Goal: Answer question/provide support

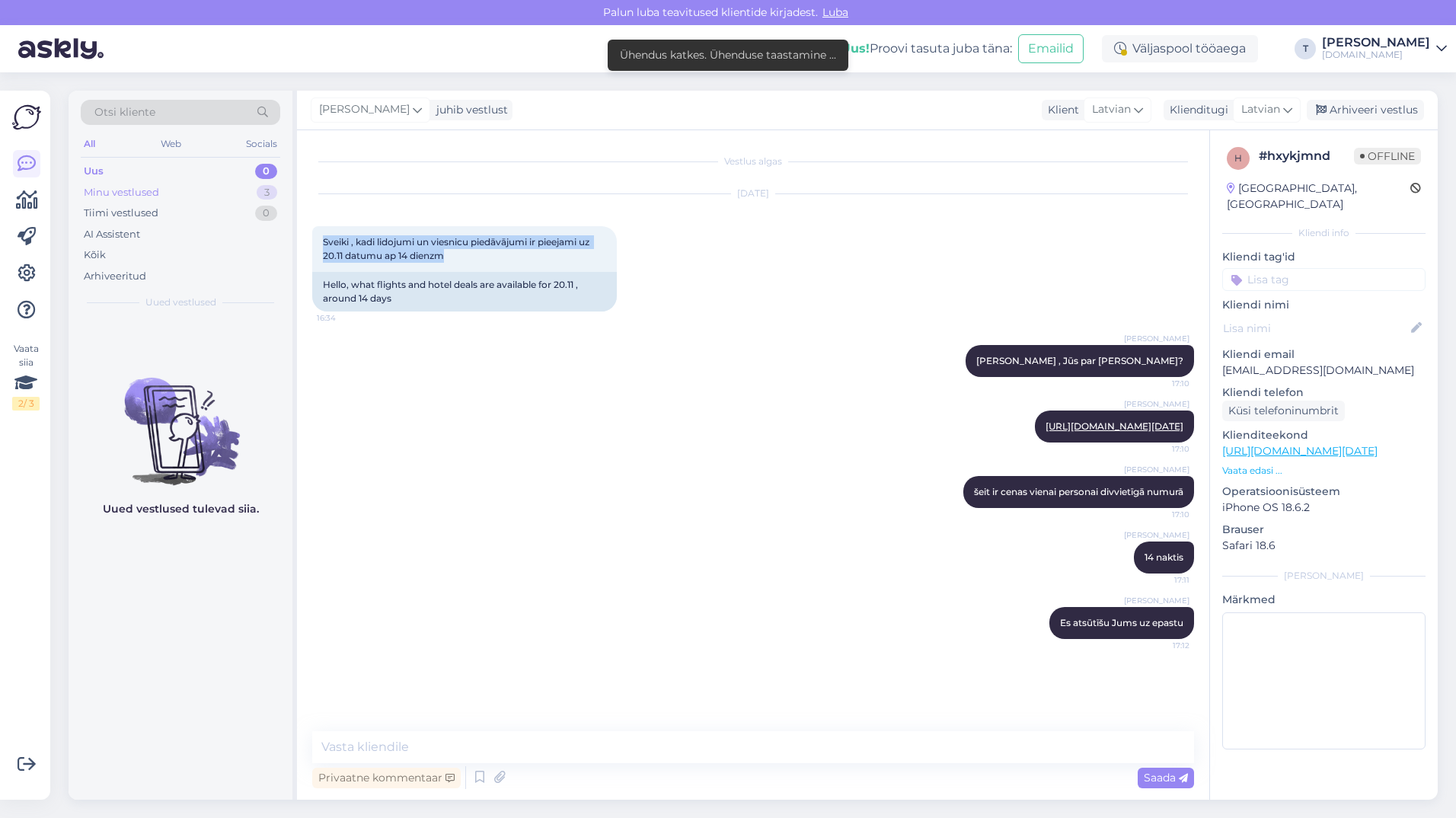
click at [191, 193] on div "Minu vestlused 3" at bounding box center [180, 192] width 200 height 21
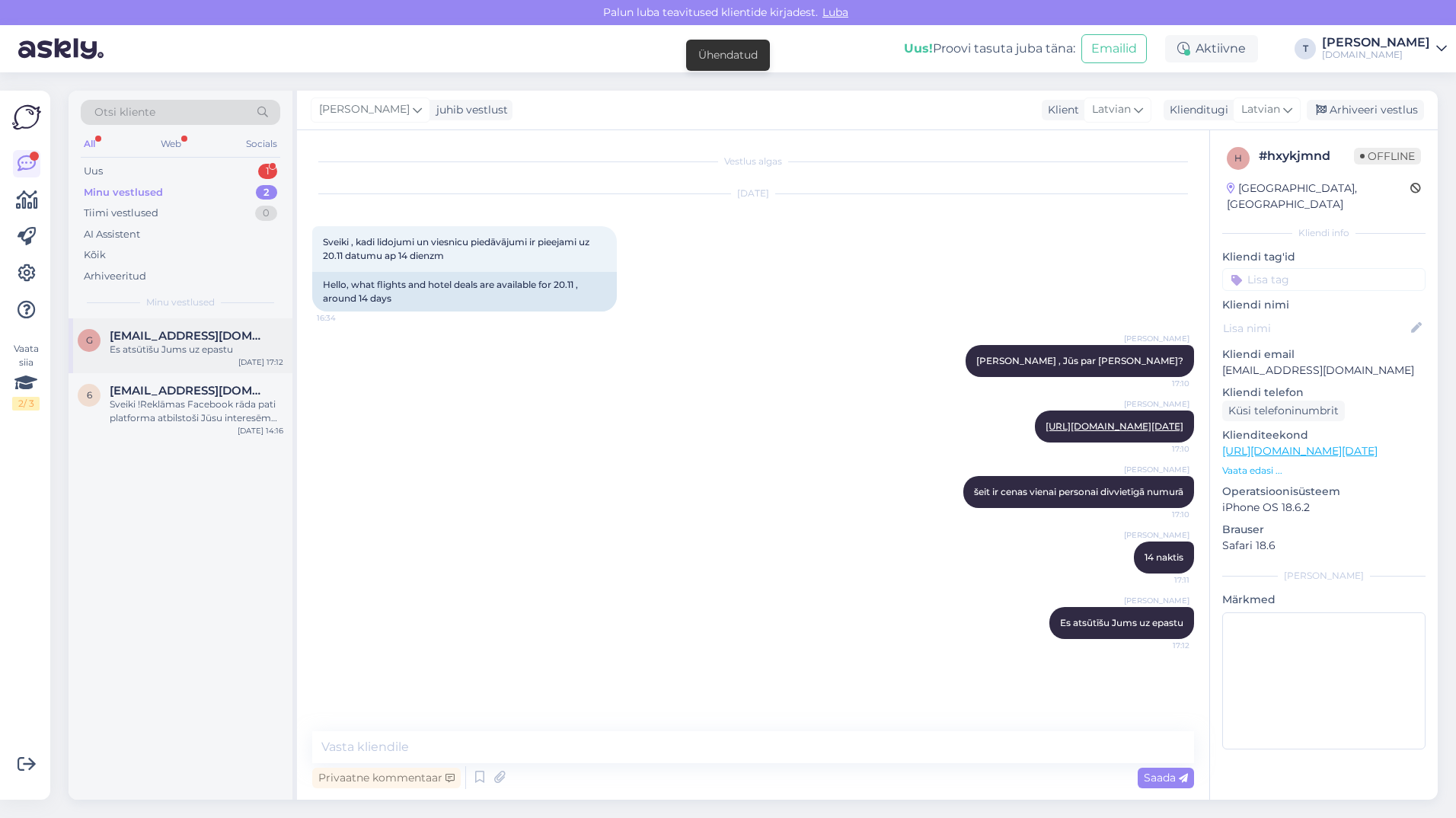
click at [172, 343] on div "Es atsūtīšu Jums uz epastu" at bounding box center [196, 349] width 174 height 14
click at [168, 396] on span "[EMAIL_ADDRESS][DOMAIN_NAME]" at bounding box center [188, 390] width 159 height 14
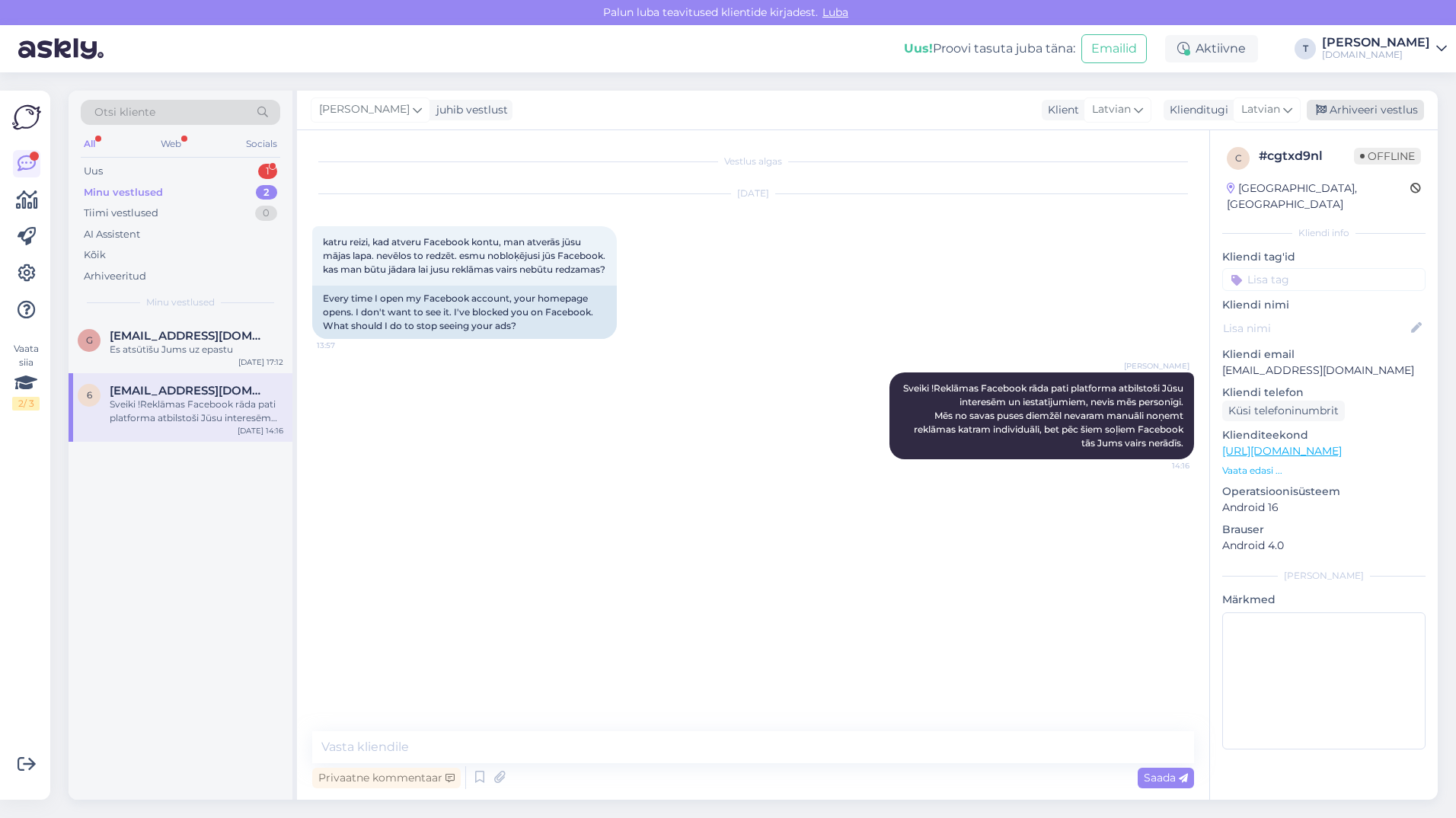
click at [1342, 110] on div "Arhiveeri vestlus" at bounding box center [1366, 110] width 117 height 20
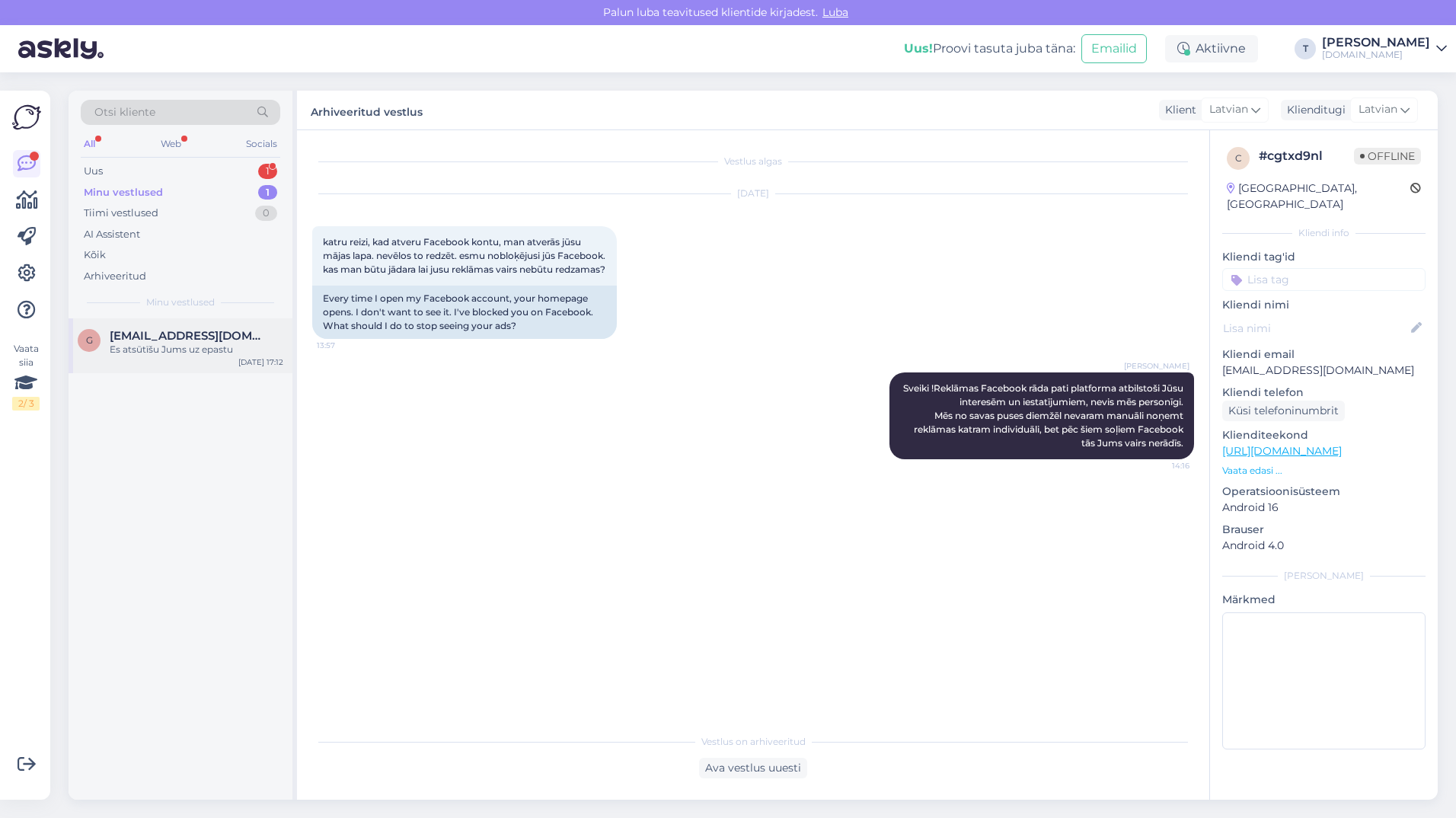
click at [146, 352] on div "Es atsūtīšu Jums uz epastu" at bounding box center [196, 349] width 174 height 14
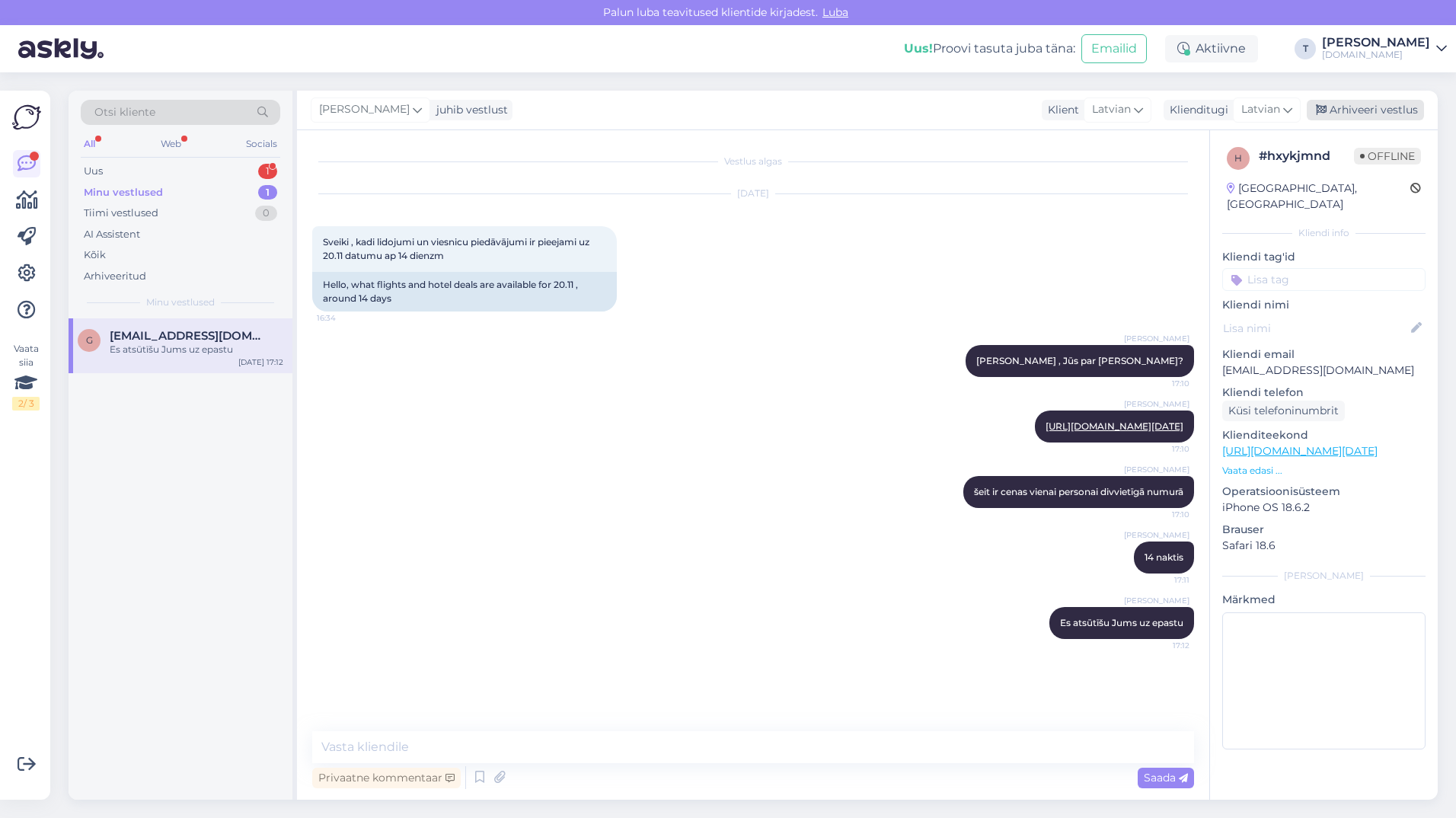
click at [1346, 110] on div "Arhiveeri vestlus" at bounding box center [1366, 110] width 117 height 20
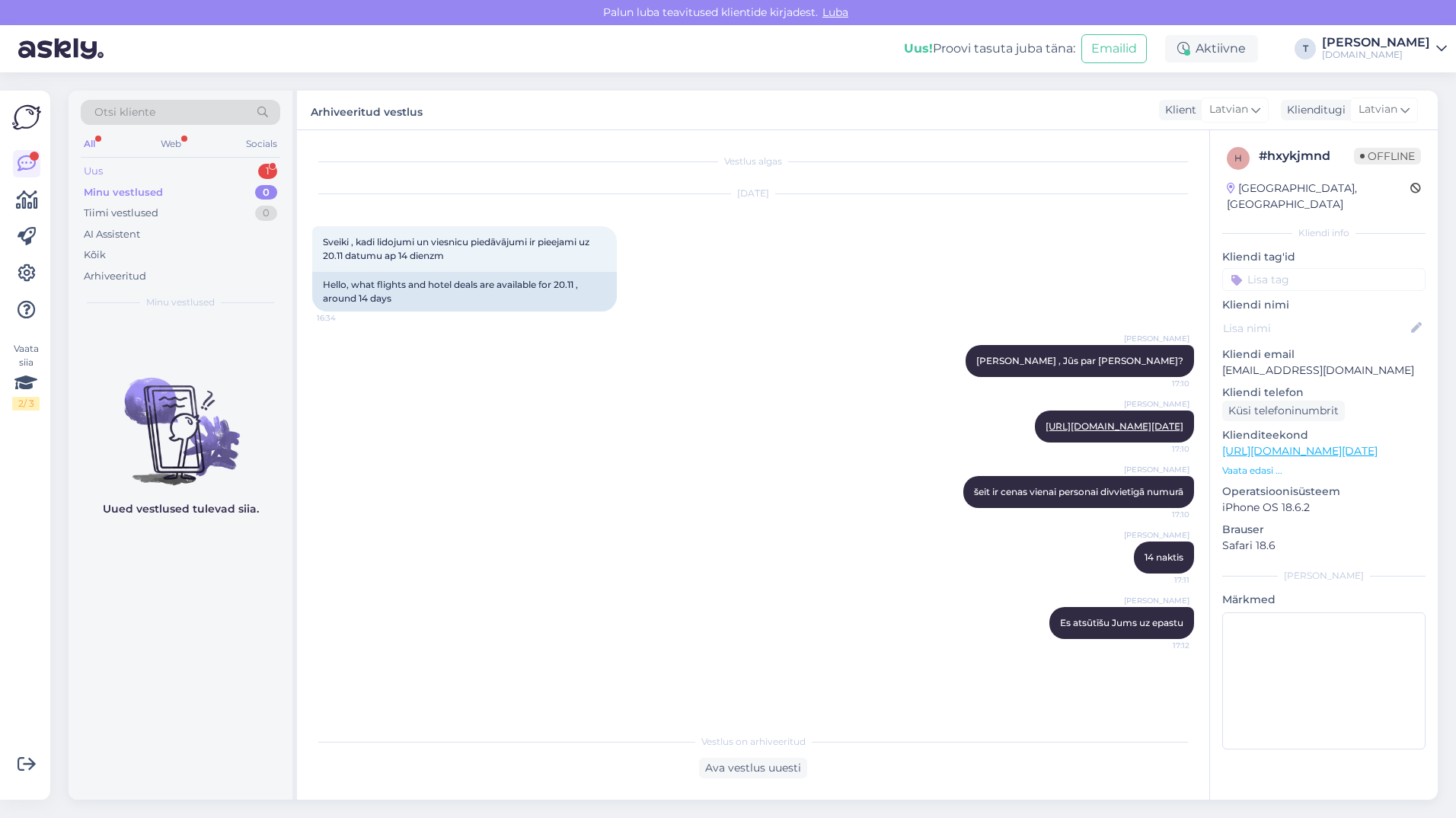
click at [248, 163] on div "Uus 1" at bounding box center [180, 171] width 200 height 21
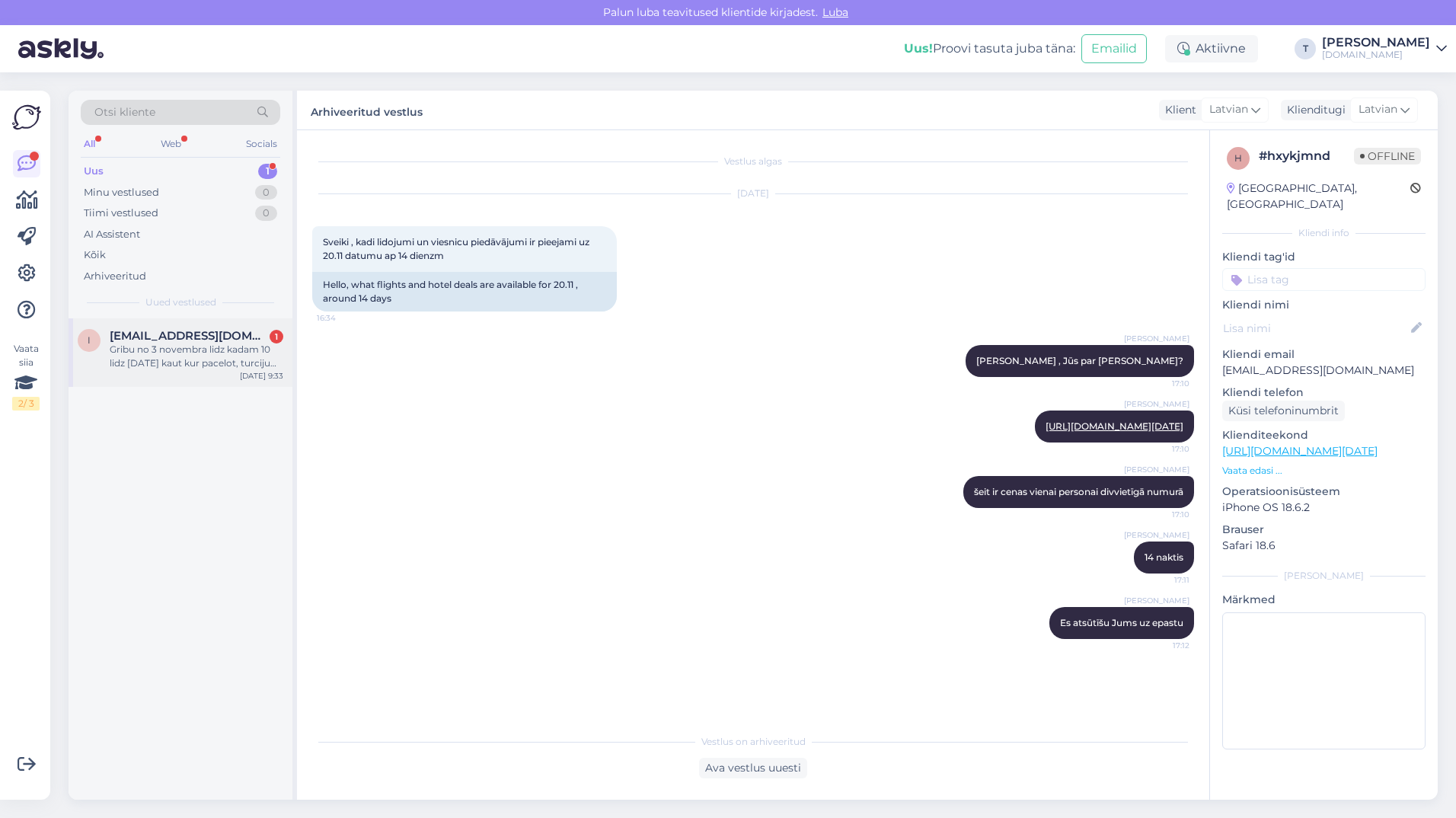
click at [186, 363] on div "Gribu no 3 novembra lidz kadam 10 lidz [DATE] kaut kur pacelot, turciju ne. Kur…" at bounding box center [196, 357] width 174 height 28
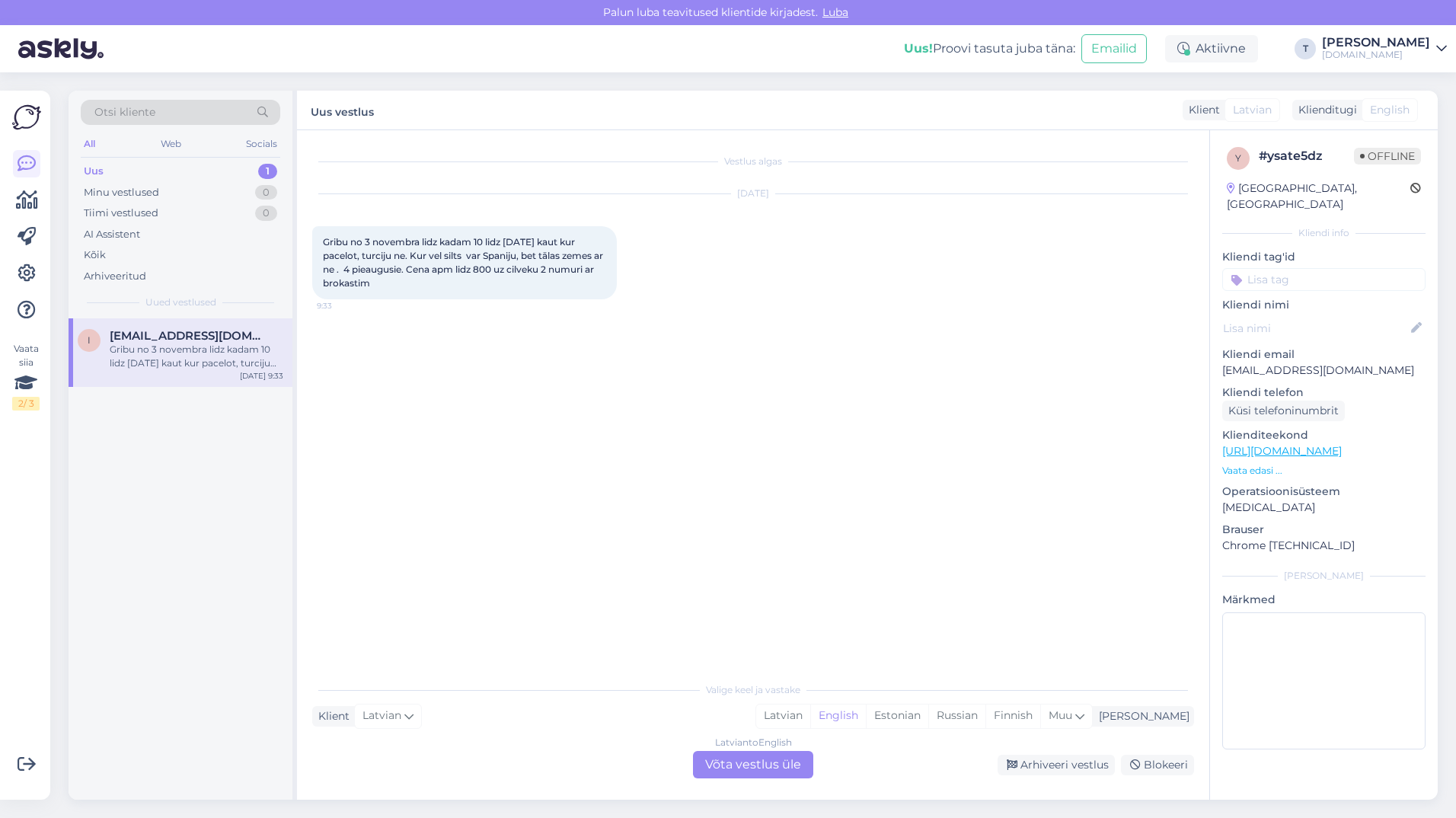
click at [737, 766] on div "Latvian to English Võta vestlus üle" at bounding box center [754, 765] width 121 height 28
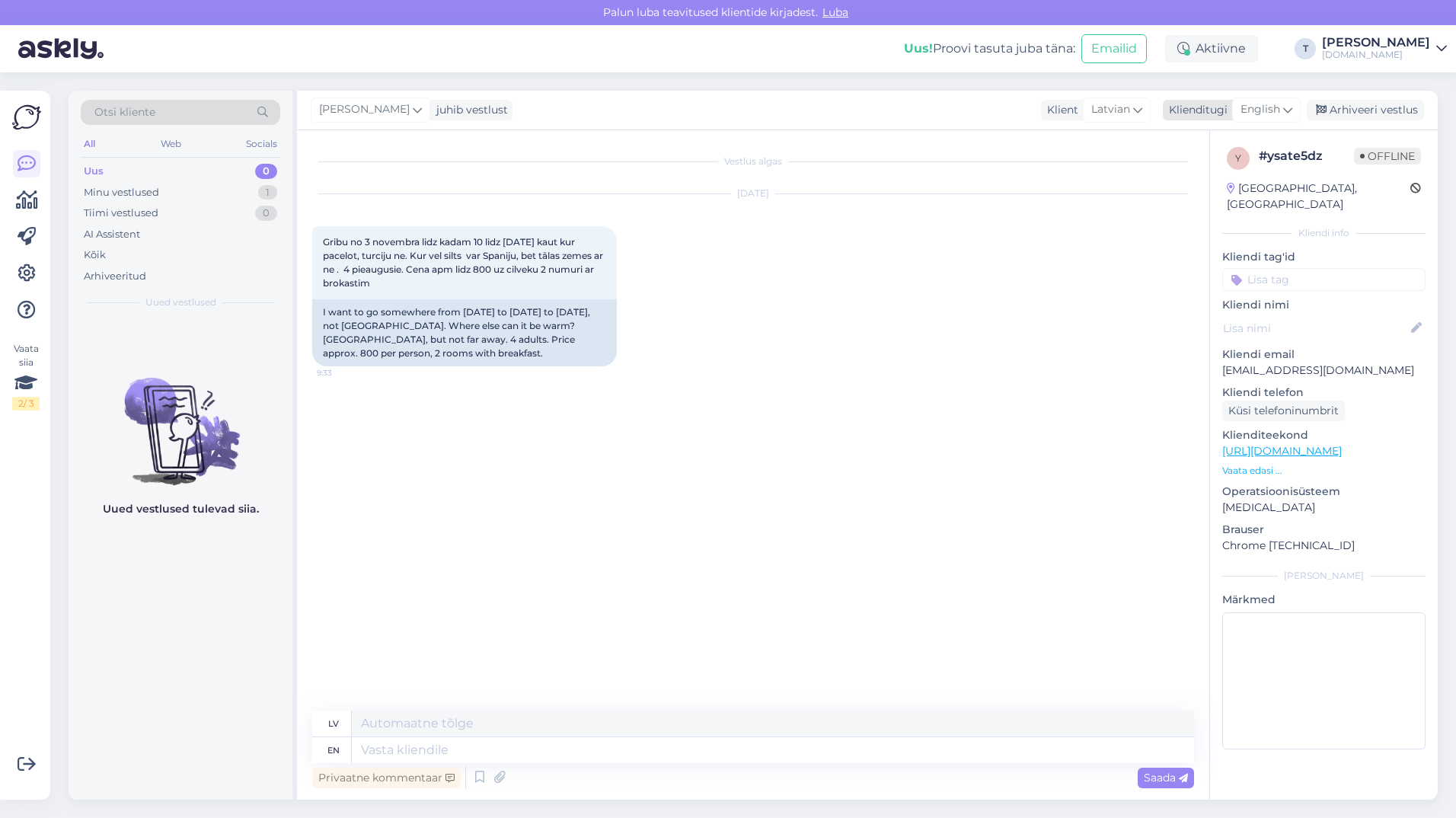
click at [1254, 106] on span "English" at bounding box center [1260, 110] width 40 height 17
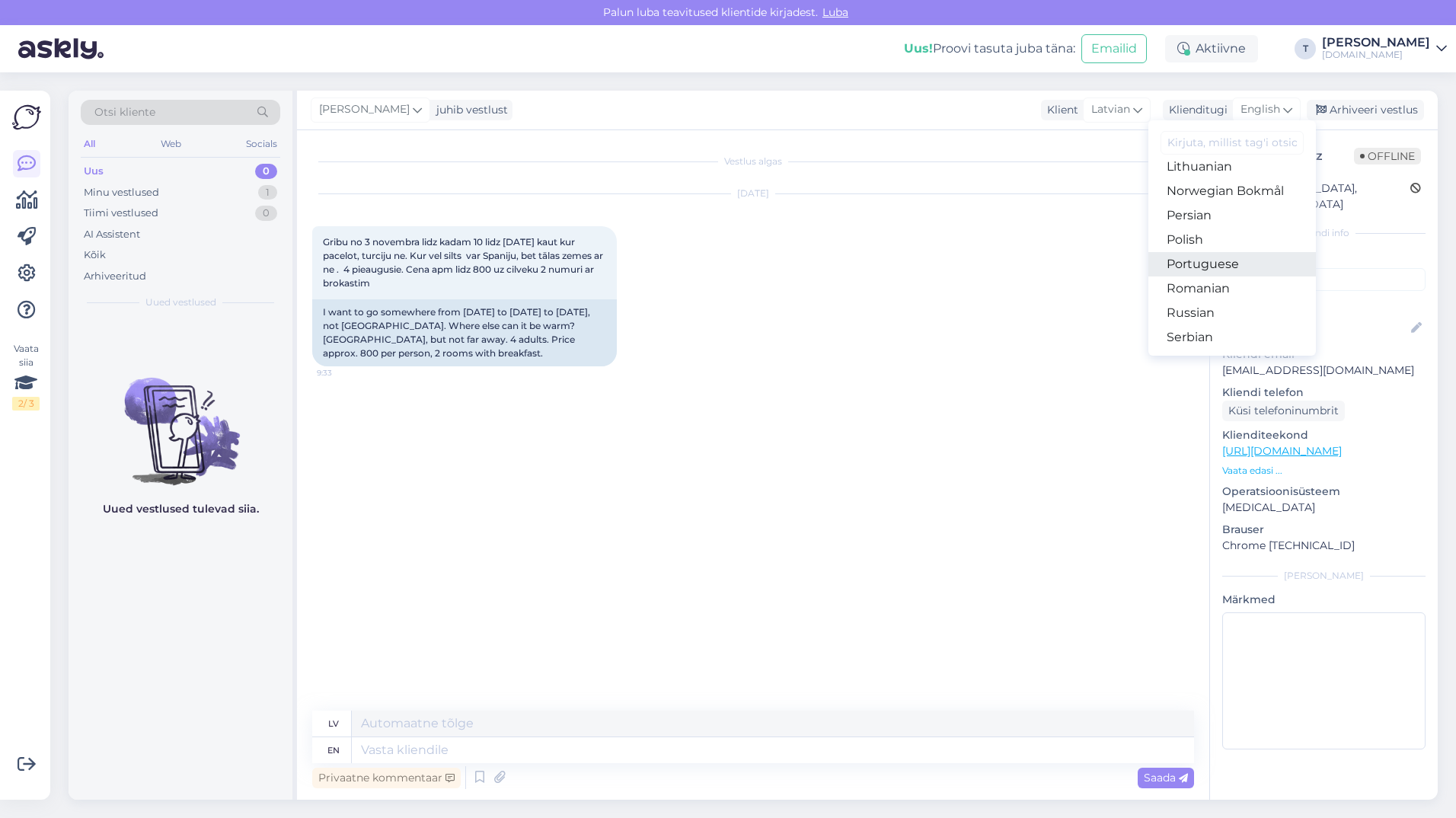
scroll to position [397, 0]
click at [1208, 210] on link "Latvian" at bounding box center [1232, 218] width 167 height 24
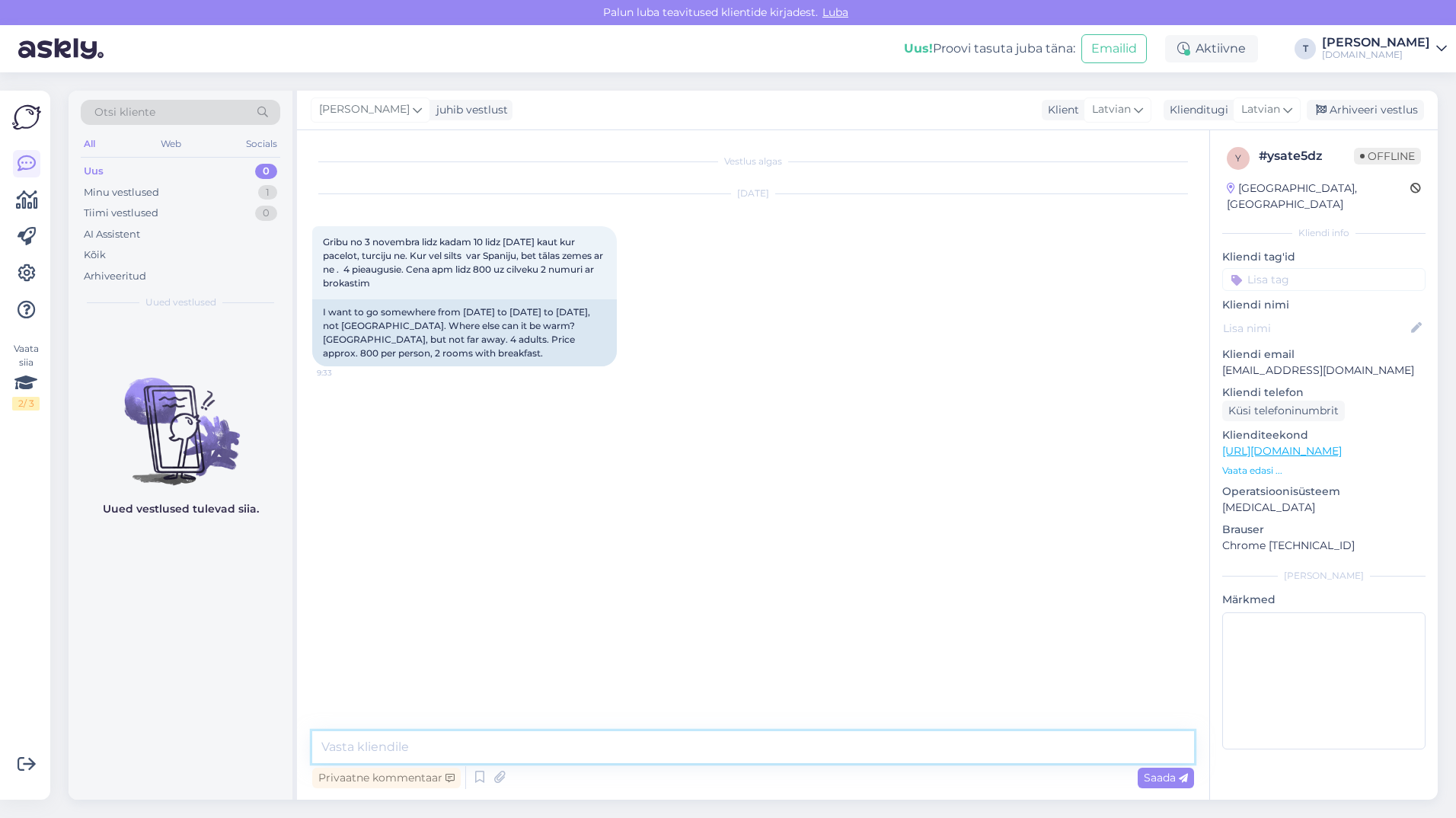
click at [612, 740] on textarea at bounding box center [753, 747] width 882 height 32
type textarea "Ы"
drag, startPoint x: 515, startPoint y: 747, endPoint x: 358, endPoint y: 747, distance: 157.0
click at [358, 747] on textarea "Sveiki , vai Ēģipte Jums derētu? Es pārbaudīšu" at bounding box center [753, 747] width 882 height 32
click at [552, 743] on textarea "Sveiki Es pārbaudīšu" at bounding box center [753, 747] width 882 height 32
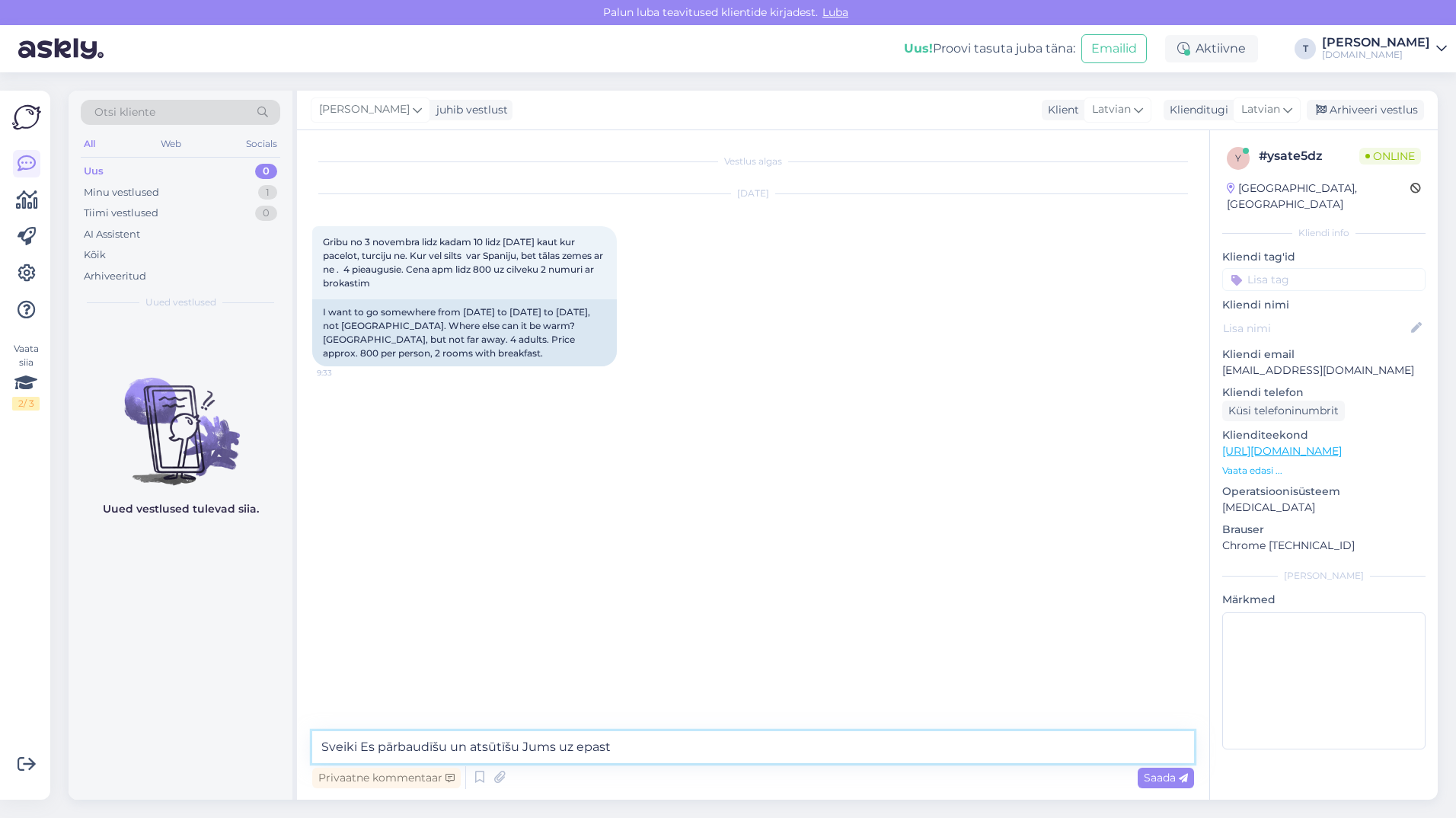
type textarea "Sveiki Es pārbaudīšu un atsūtīšu Jums uz epastu"
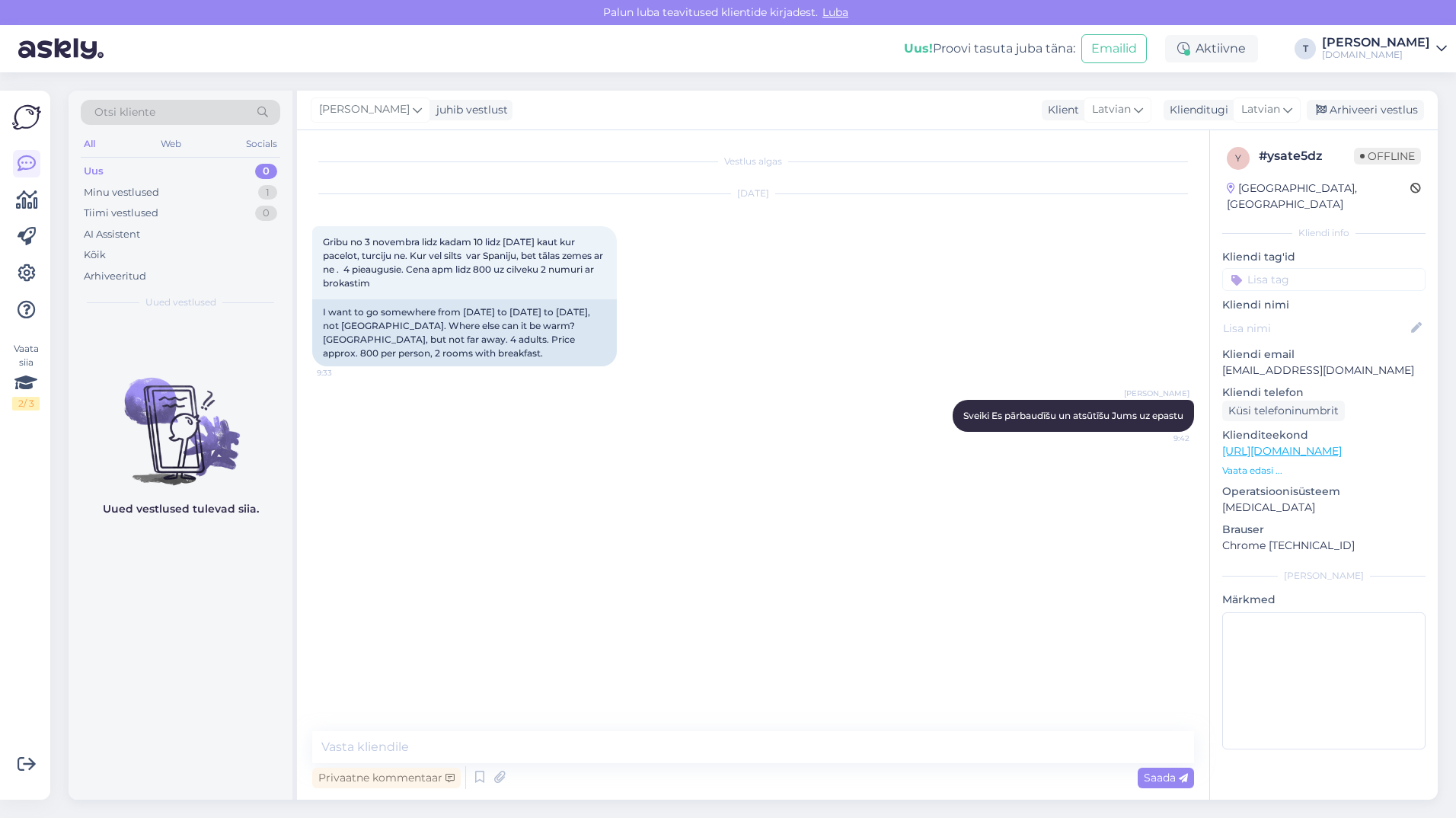
click at [1304, 362] on p "[EMAIL_ADDRESS][DOMAIN_NAME]" at bounding box center [1324, 370] width 203 height 16
copy p "[EMAIL_ADDRESS][DOMAIN_NAME]"
drag, startPoint x: 418, startPoint y: 286, endPoint x: 318, endPoint y: 239, distance: 110.5
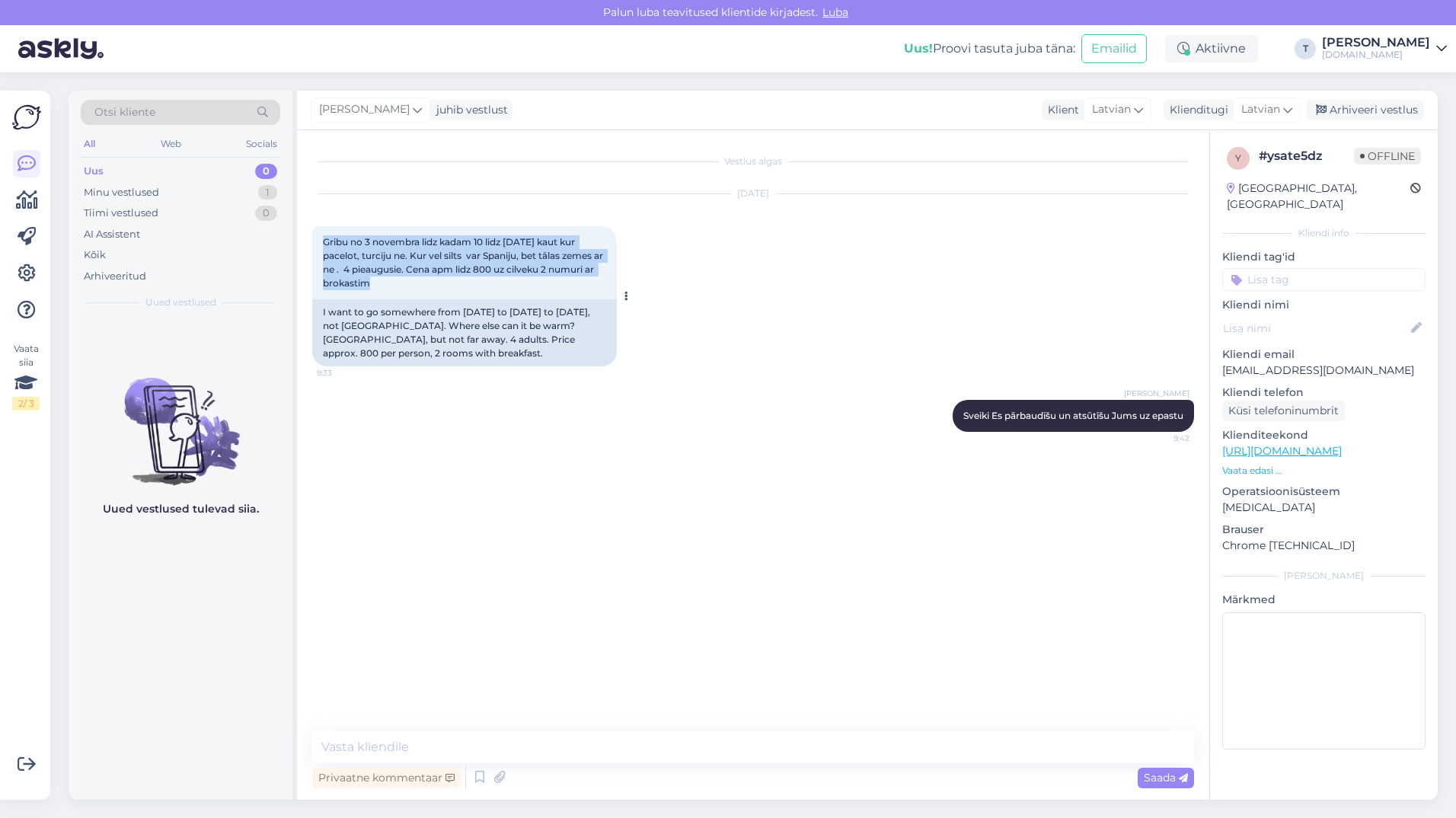
click at [318, 239] on div "Gribu no 3 novembra lidz kadam 10 lidz [DATE] kaut kur pacelot, turciju ne. Kur…" at bounding box center [464, 263] width 305 height 73
drag, startPoint x: 318, startPoint y: 239, endPoint x: 344, endPoint y: 248, distance: 27.5
copy span "Gribu no 3 novembra lidz kadam 10 lidz [DATE] kaut kur pacelot, turciju ne. Kur…"
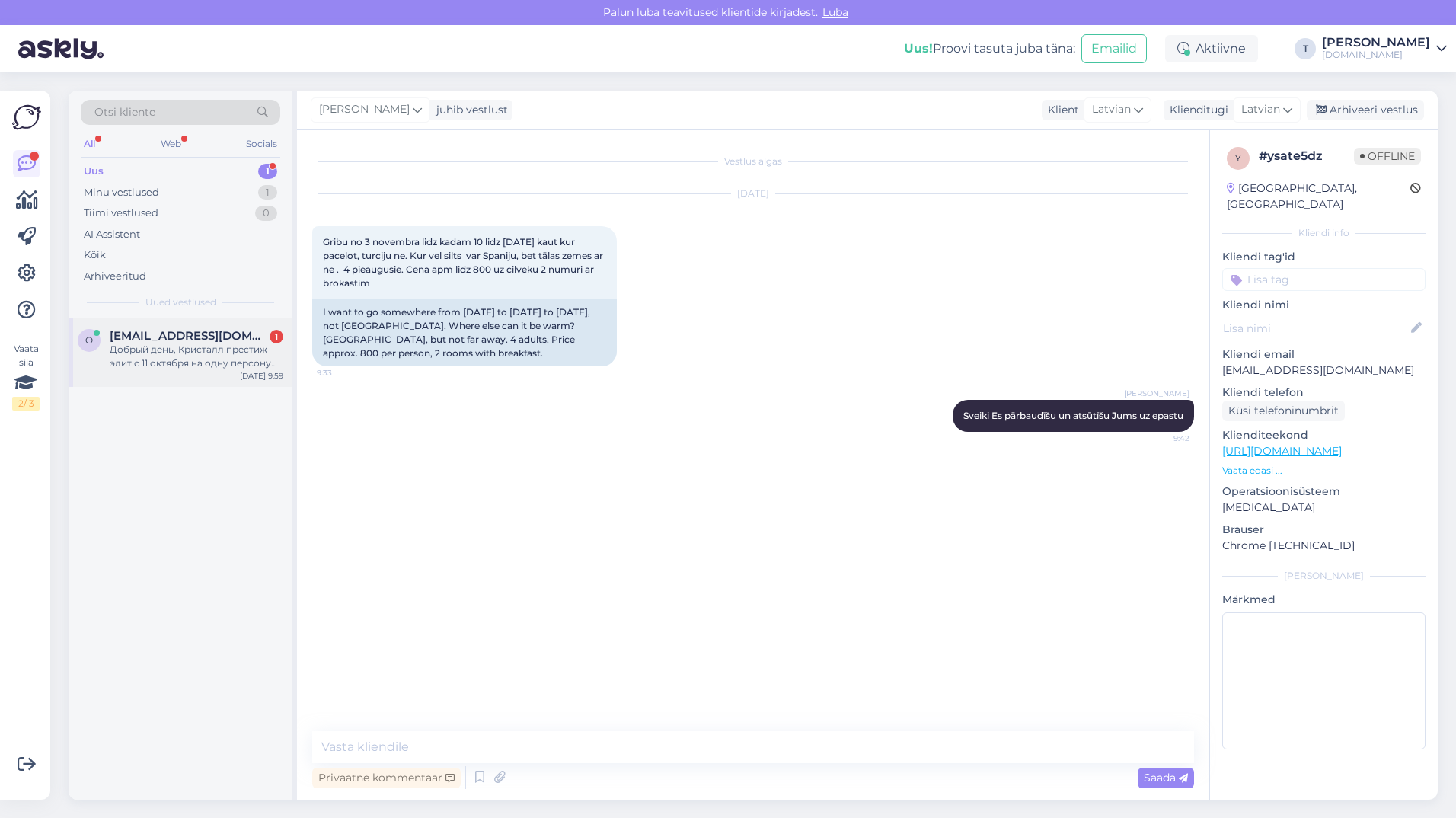
click at [176, 357] on div "Добрый день, Кристалл престиж элит с 11 октября на одну персону или другие крис…" at bounding box center [196, 357] width 174 height 28
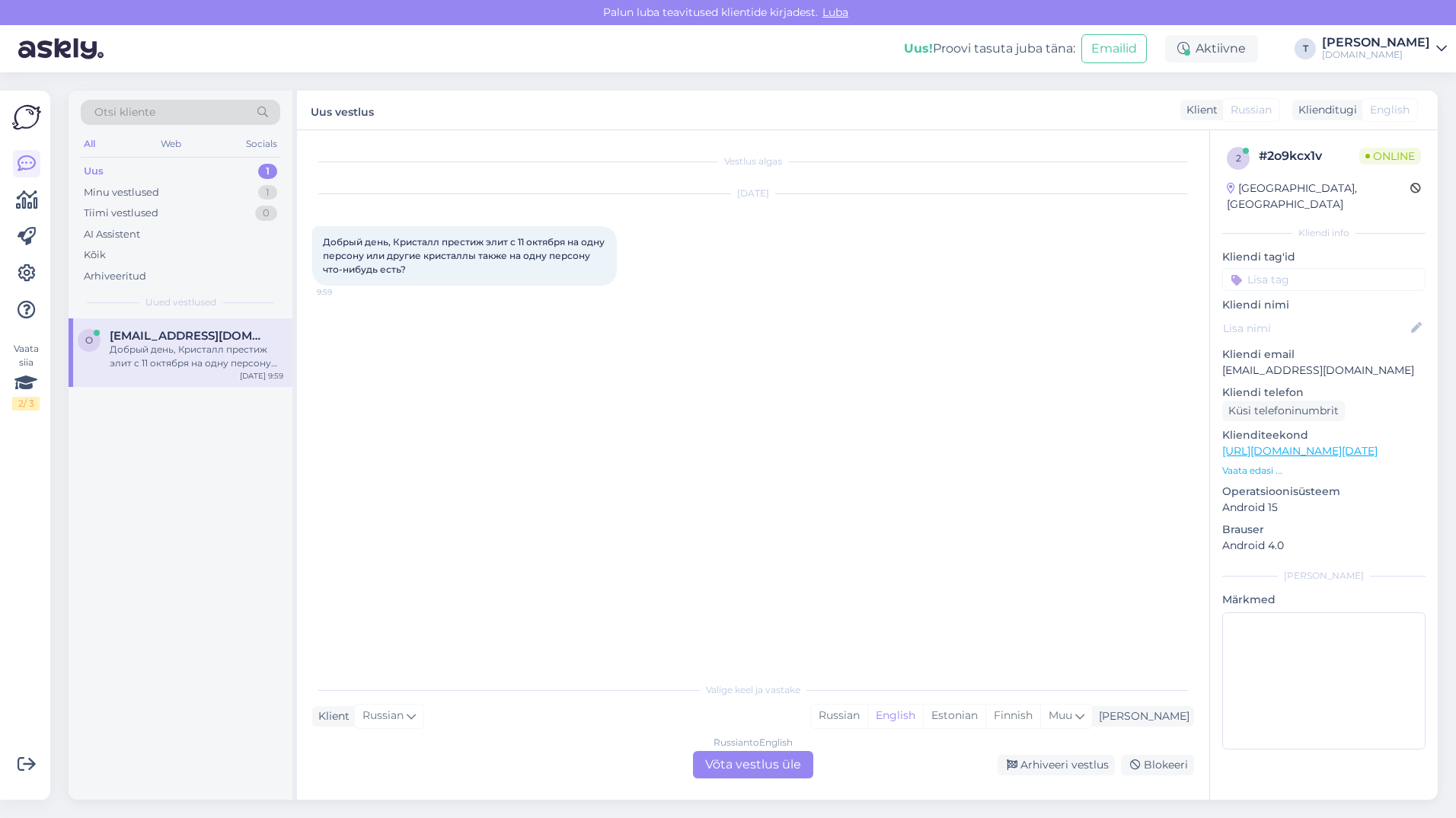
click at [730, 764] on div "Russian to English Võta vestlus üle" at bounding box center [754, 765] width 121 height 28
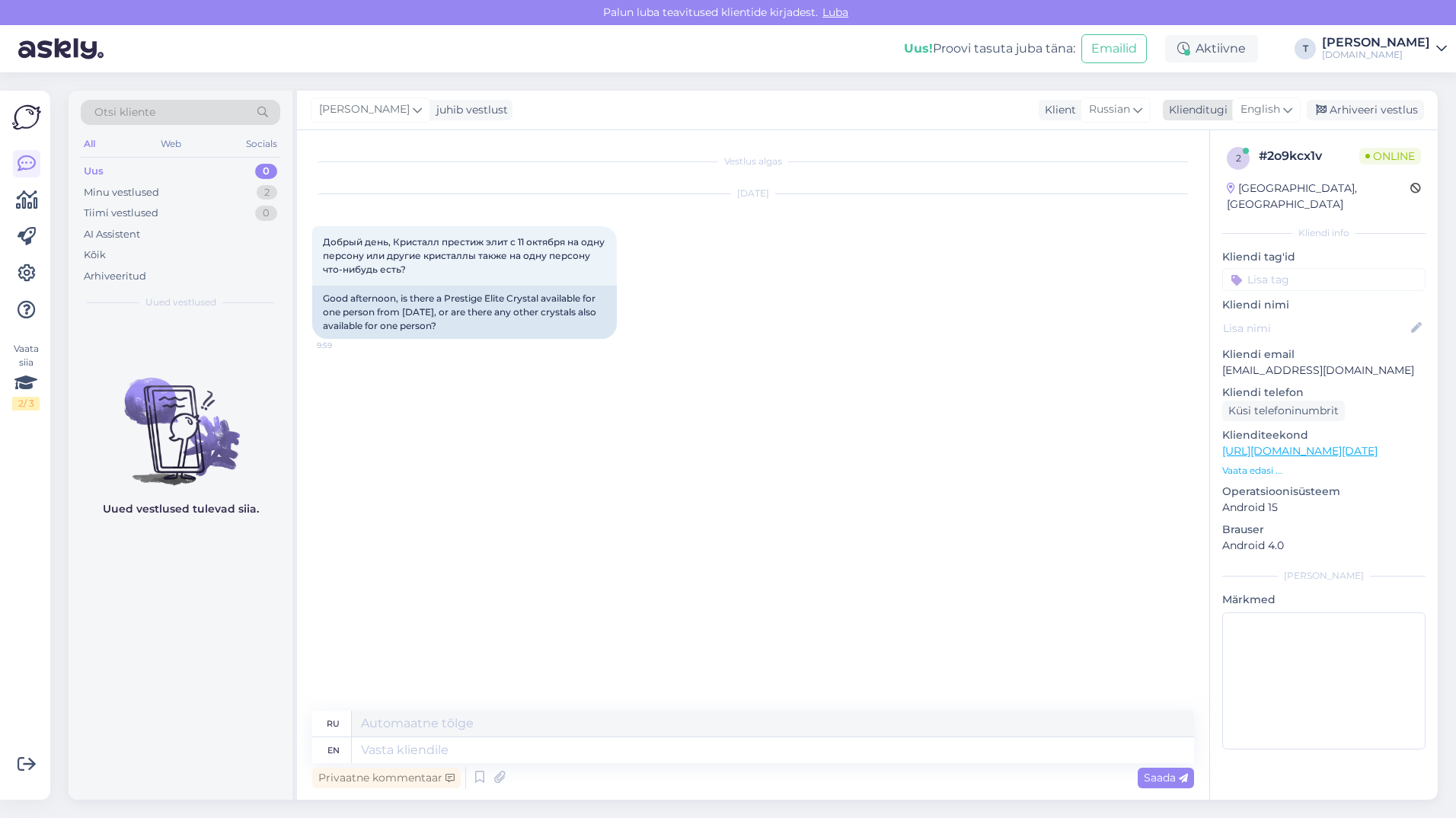
click at [1254, 108] on span "English" at bounding box center [1260, 110] width 40 height 17
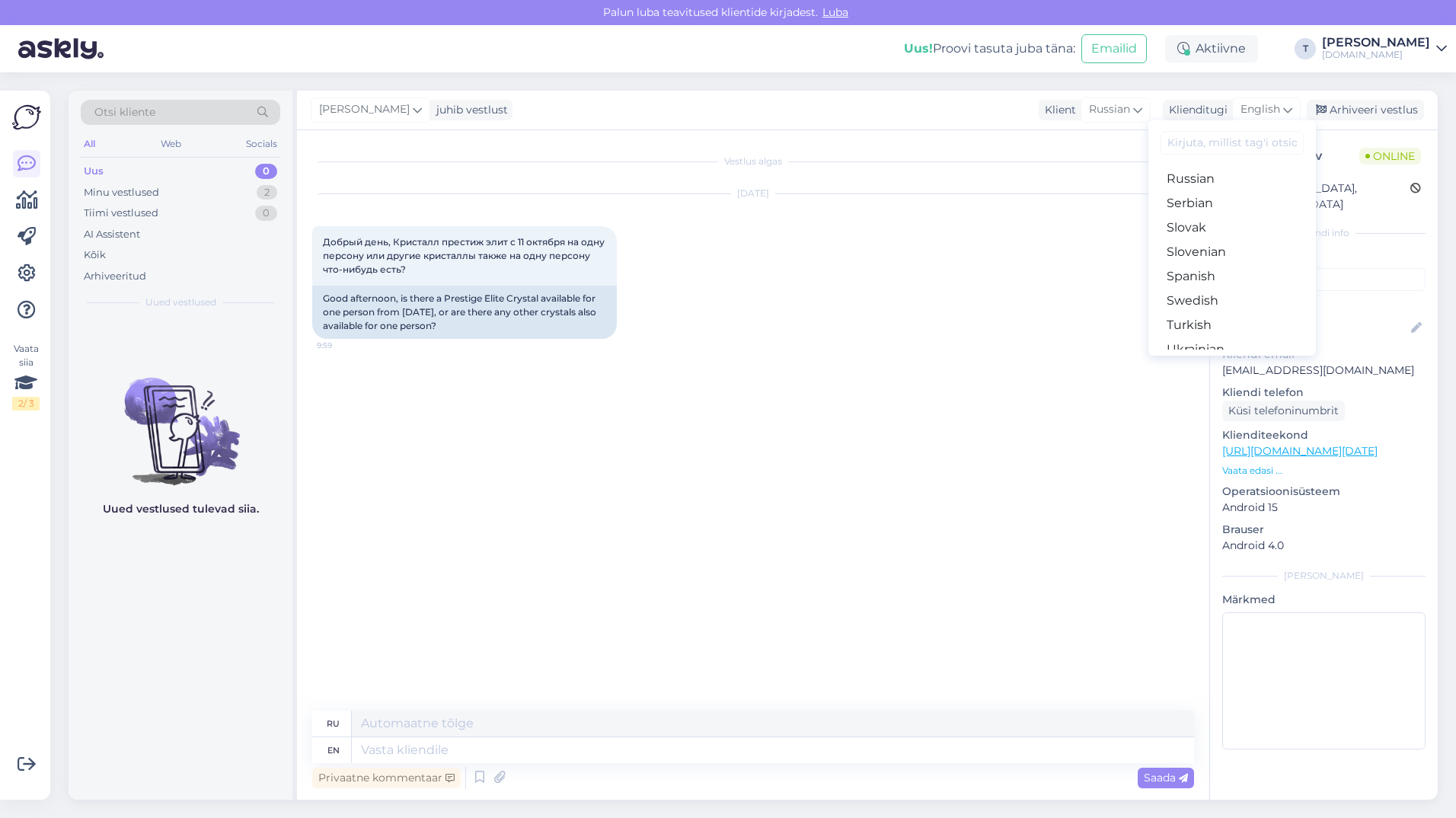
scroll to position [626, 0]
click at [1269, 110] on span "English" at bounding box center [1260, 110] width 40 height 17
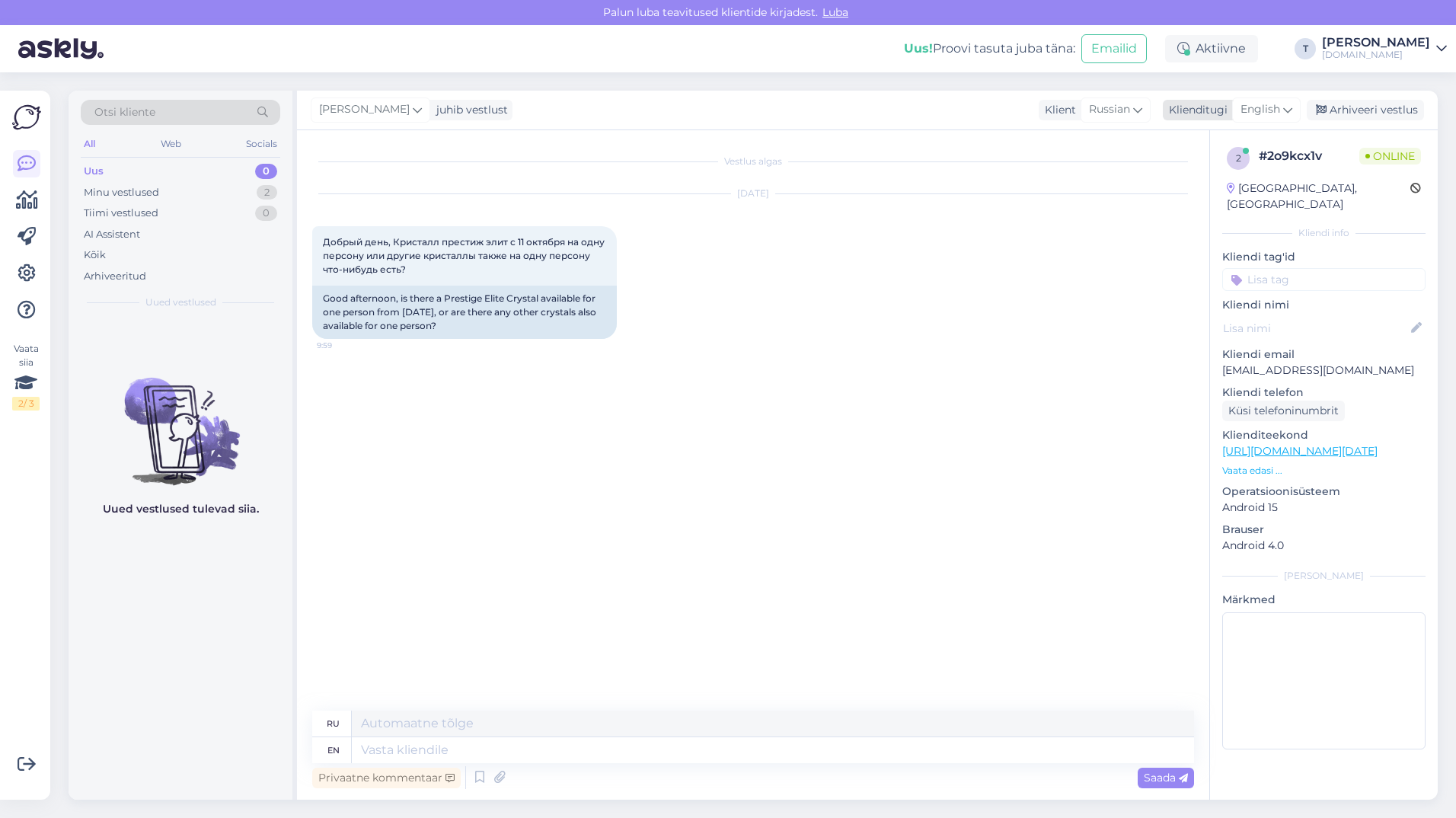
click at [1267, 106] on span "English" at bounding box center [1260, 110] width 40 height 17
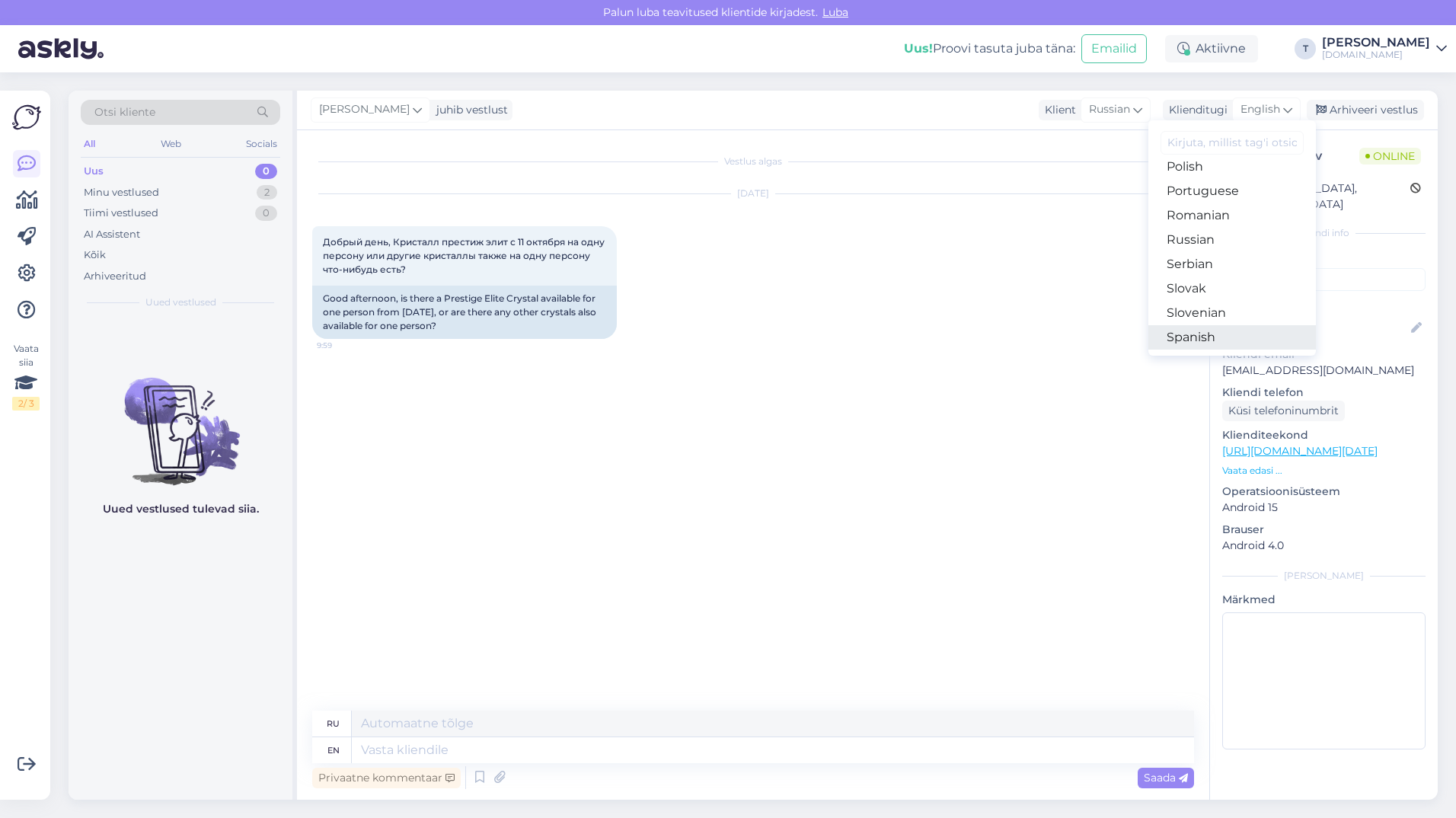
scroll to position [474, 0]
click at [1199, 303] on link "Russian" at bounding box center [1232, 313] width 167 height 24
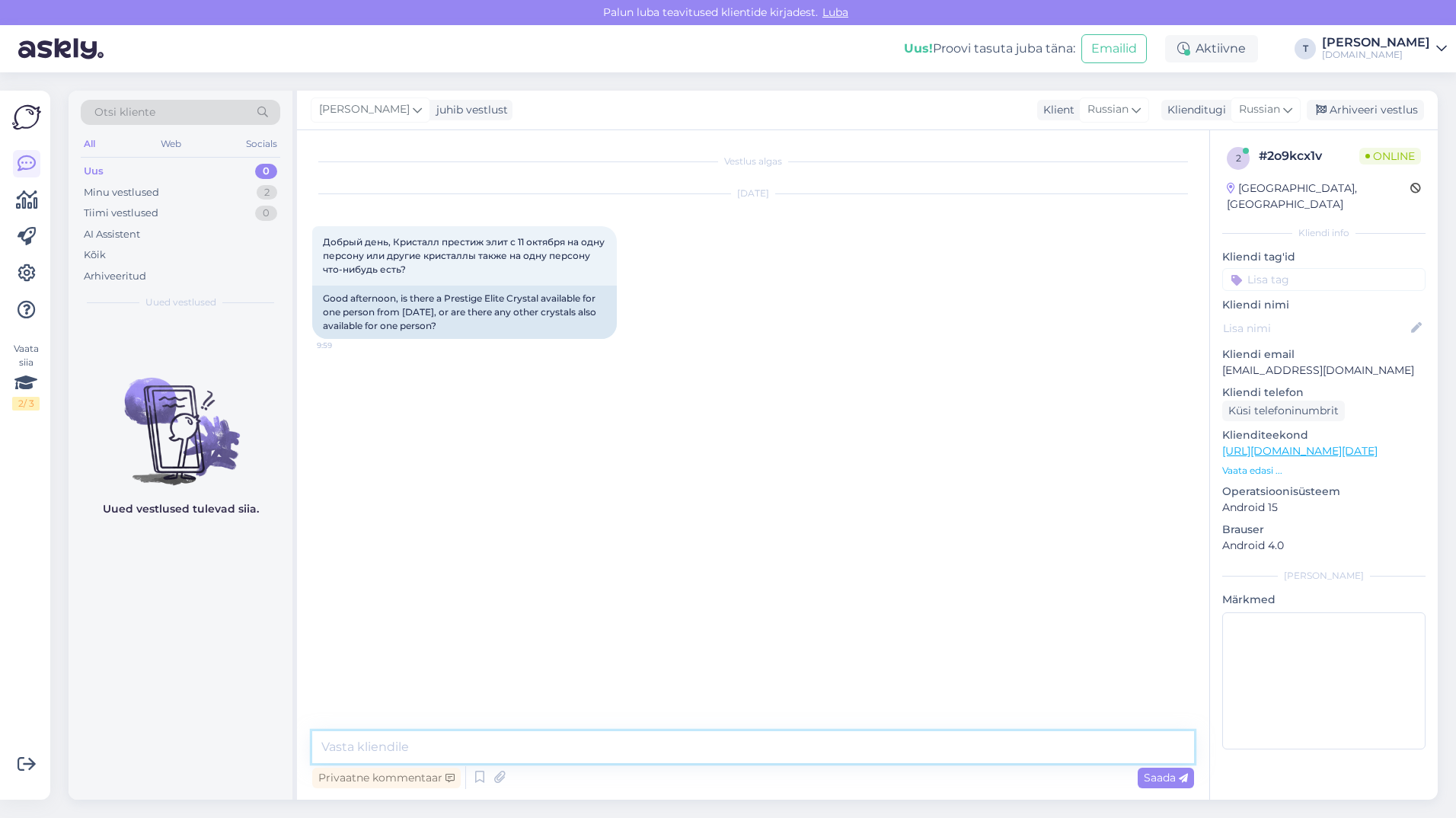
click at [613, 756] on textarea at bounding box center [753, 747] width 882 height 32
type textarea "L"
type textarea "Добрый я проверю и пришлю на почту вам"
click at [214, 196] on div "Minu vestlused 2" at bounding box center [180, 192] width 200 height 21
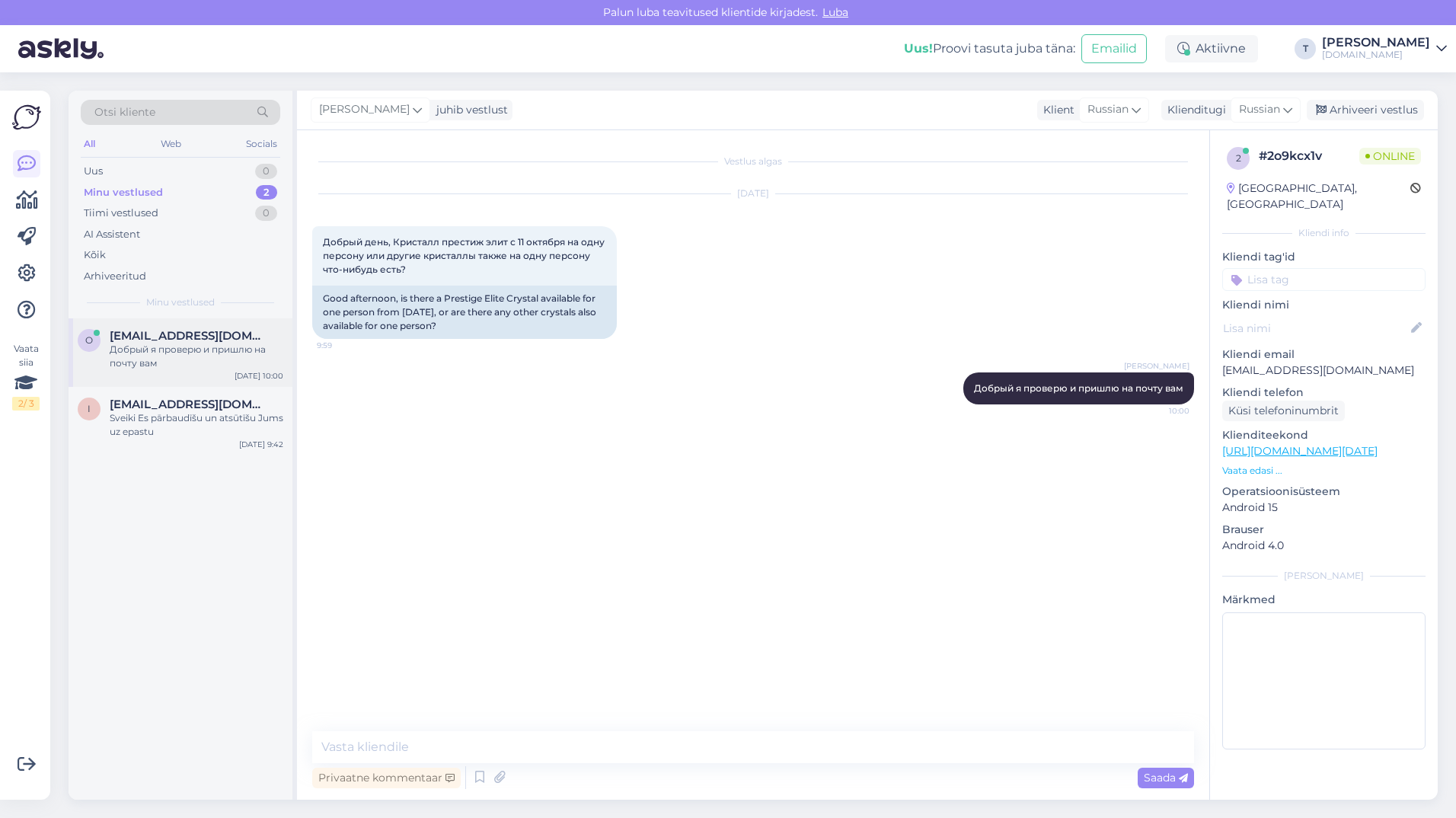
click at [229, 358] on div "Добрый я проверю и пришлю на почту вам" at bounding box center [196, 357] width 174 height 28
click at [185, 164] on div "Uus 1" at bounding box center [180, 171] width 200 height 21
click at [175, 362] on div "Labdien ,interesē ceļojums posmā no 13.10.....26.10...apm.7dienas [DOMAIN_NAME]…" at bounding box center [196, 357] width 174 height 28
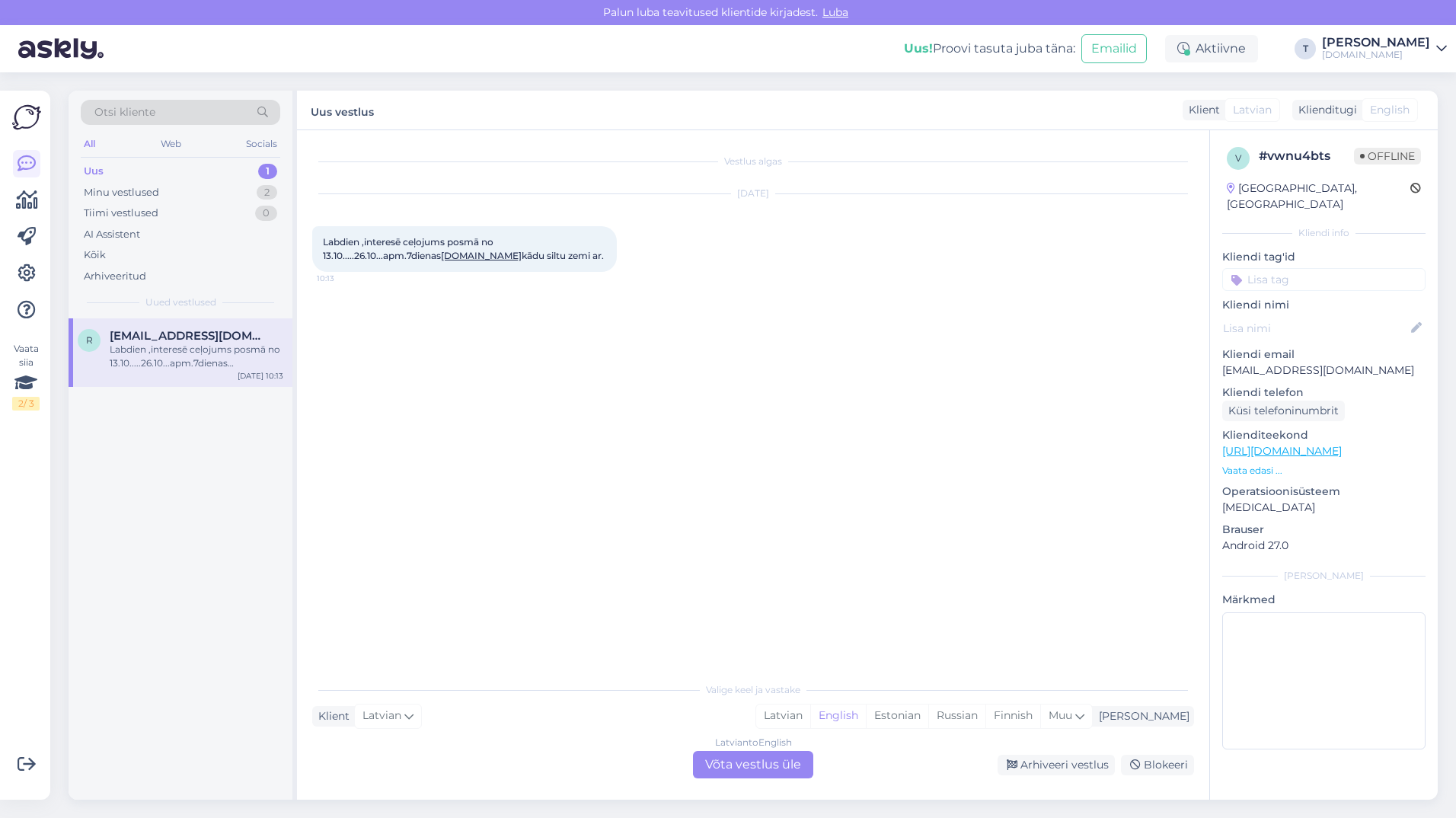
click at [1261, 464] on p "Vaata edasi ..." at bounding box center [1324, 471] width 203 height 14
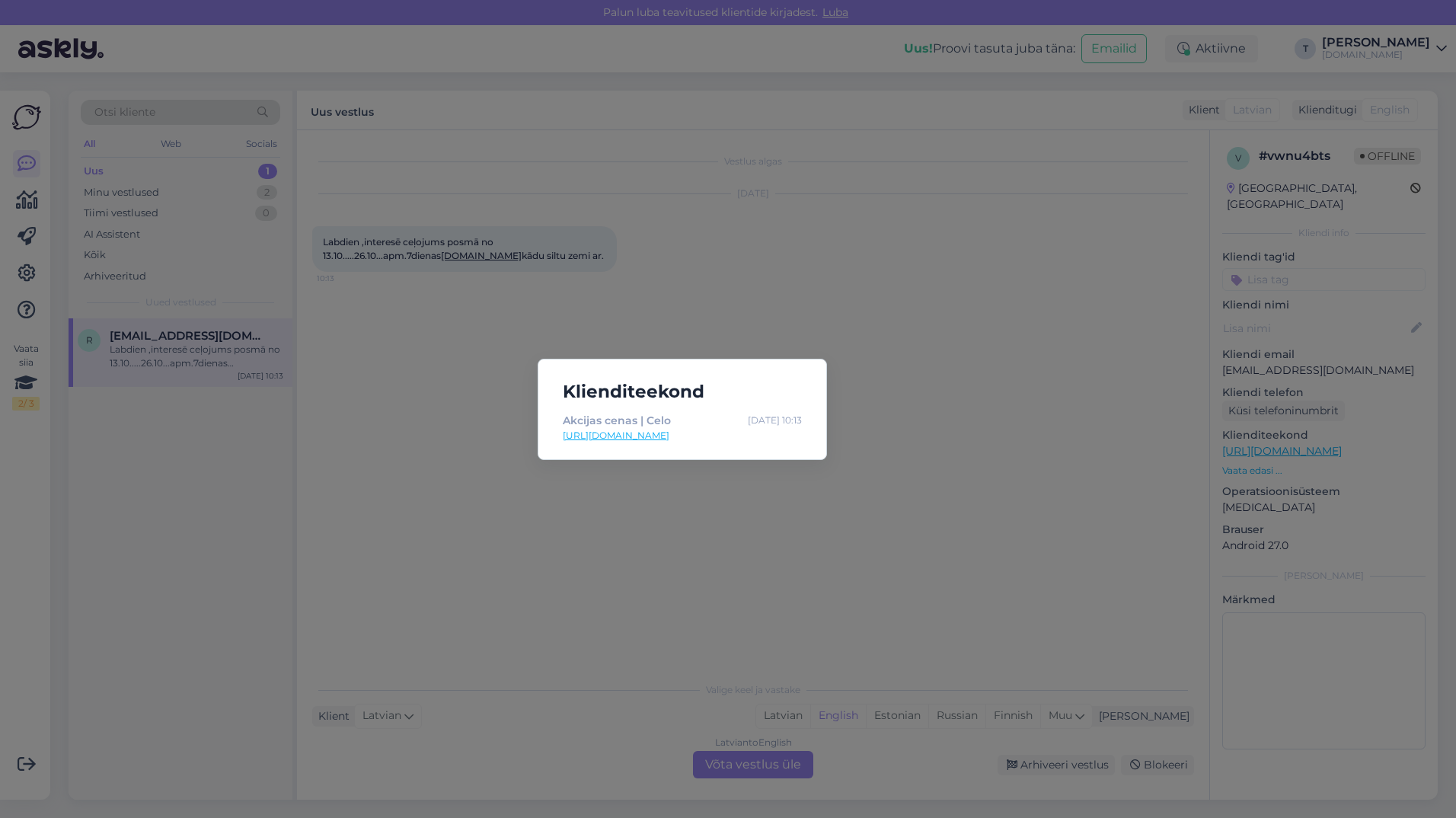
click at [909, 302] on div "Klienditeekond Akcijas cenas | Celo [DATE] 10:13 [URL][DOMAIN_NAME]" at bounding box center [728, 409] width 1456 height 818
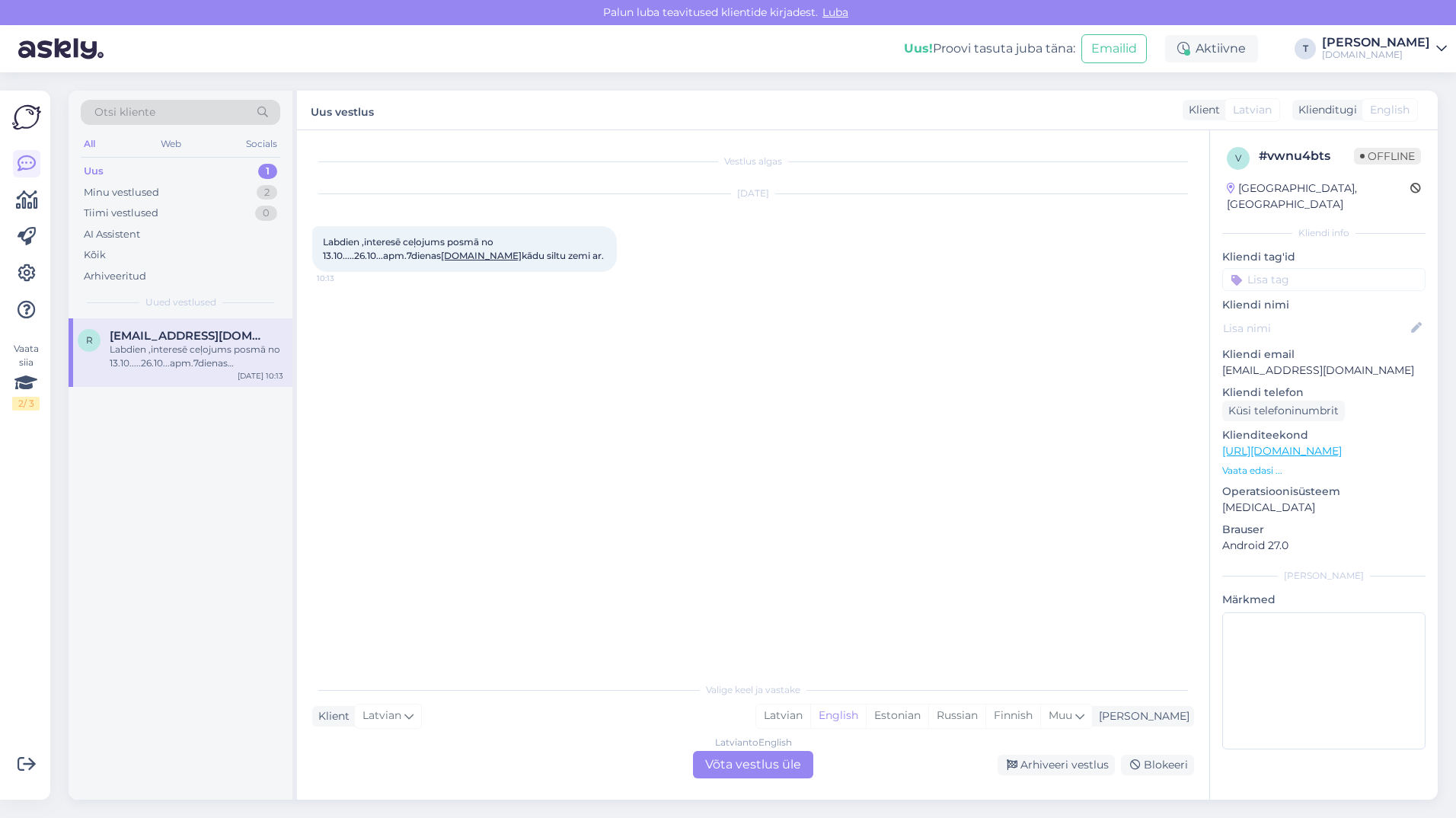
click at [724, 769] on div "Latvian to English Võta vestlus üle" at bounding box center [754, 765] width 121 height 28
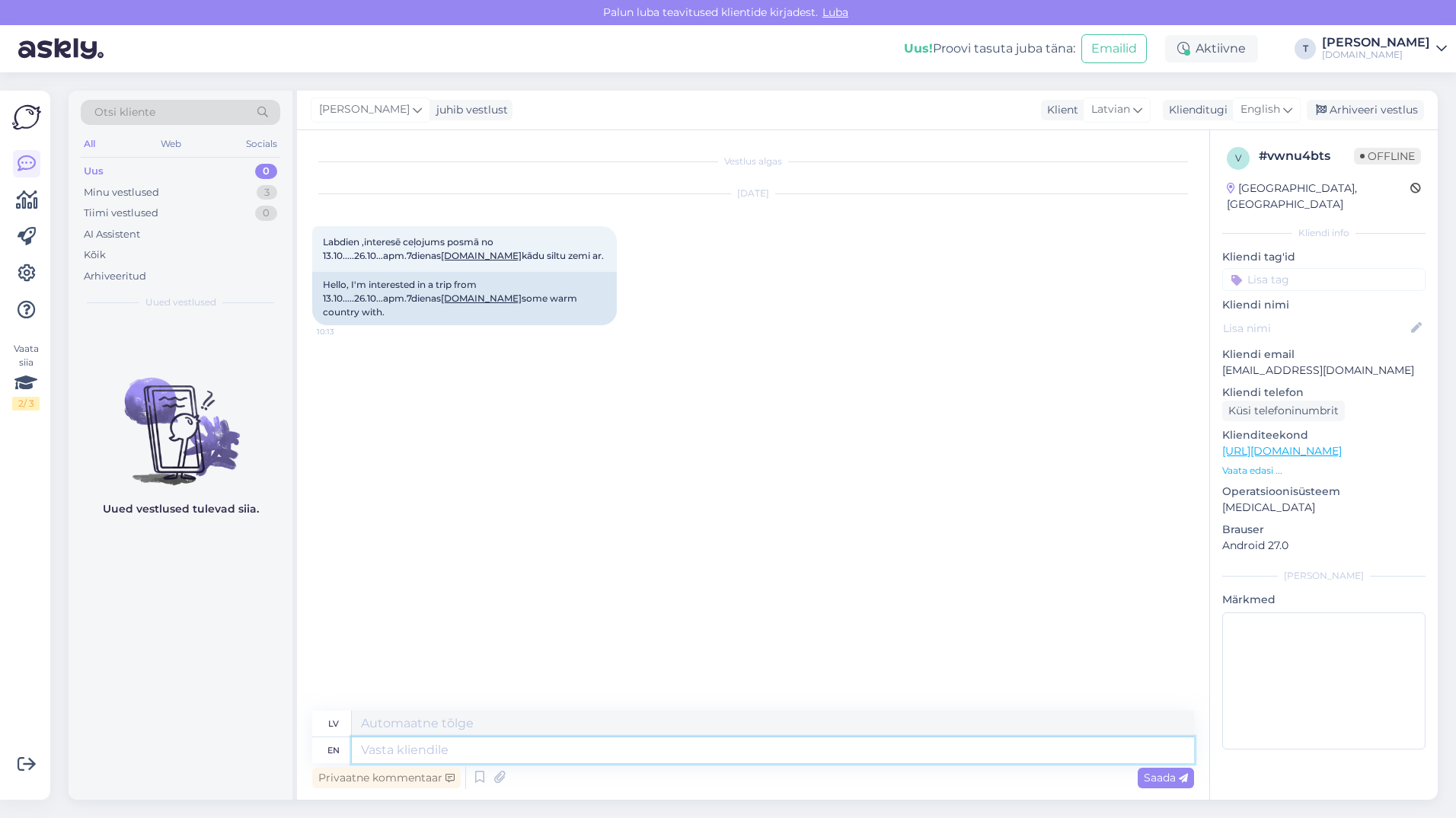
click at [593, 752] on textarea at bounding box center [773, 750] width 842 height 26
click at [1257, 106] on span "English" at bounding box center [1260, 110] width 40 height 17
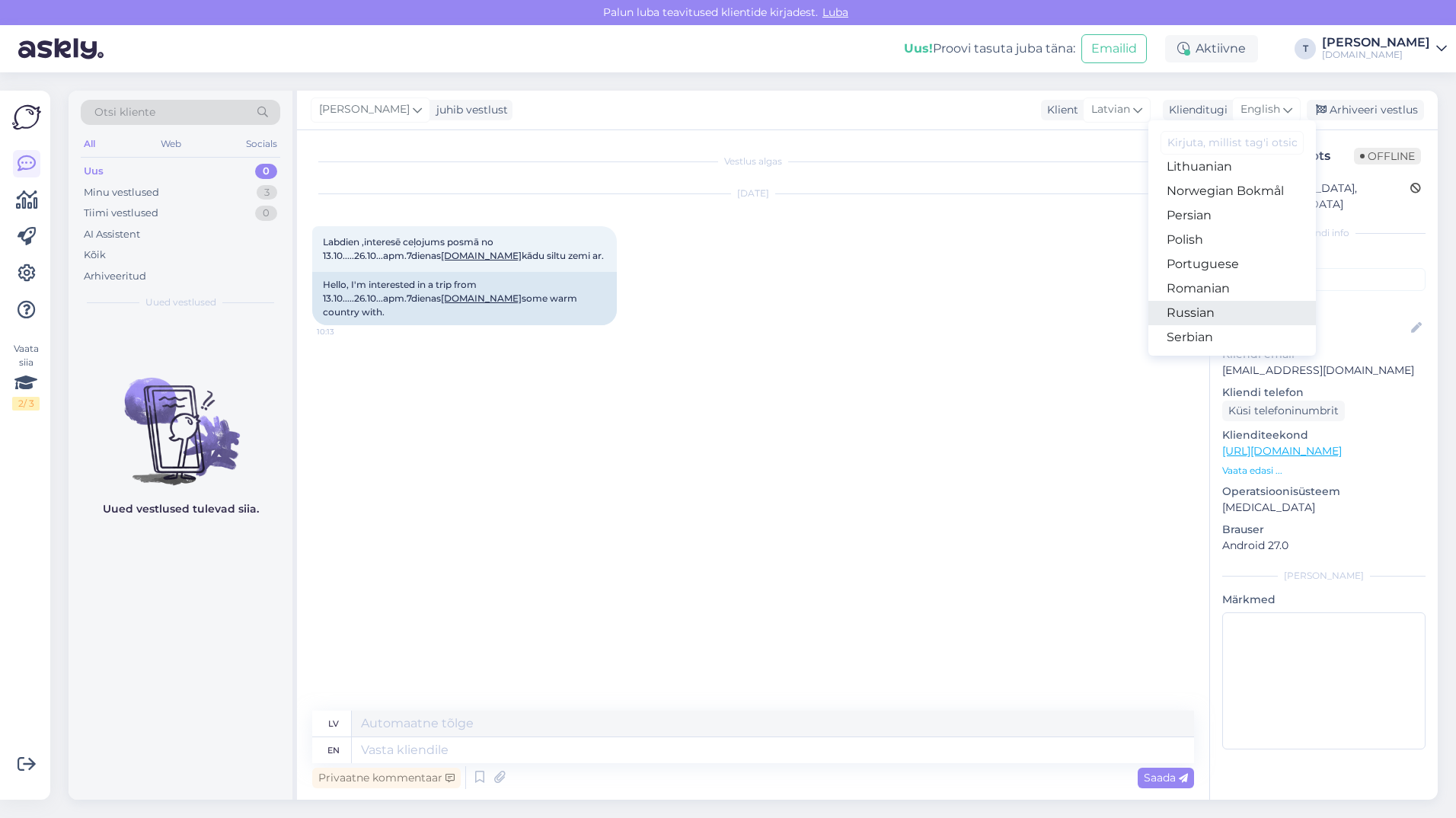
click at [1211, 312] on link "Russian" at bounding box center [1232, 313] width 167 height 24
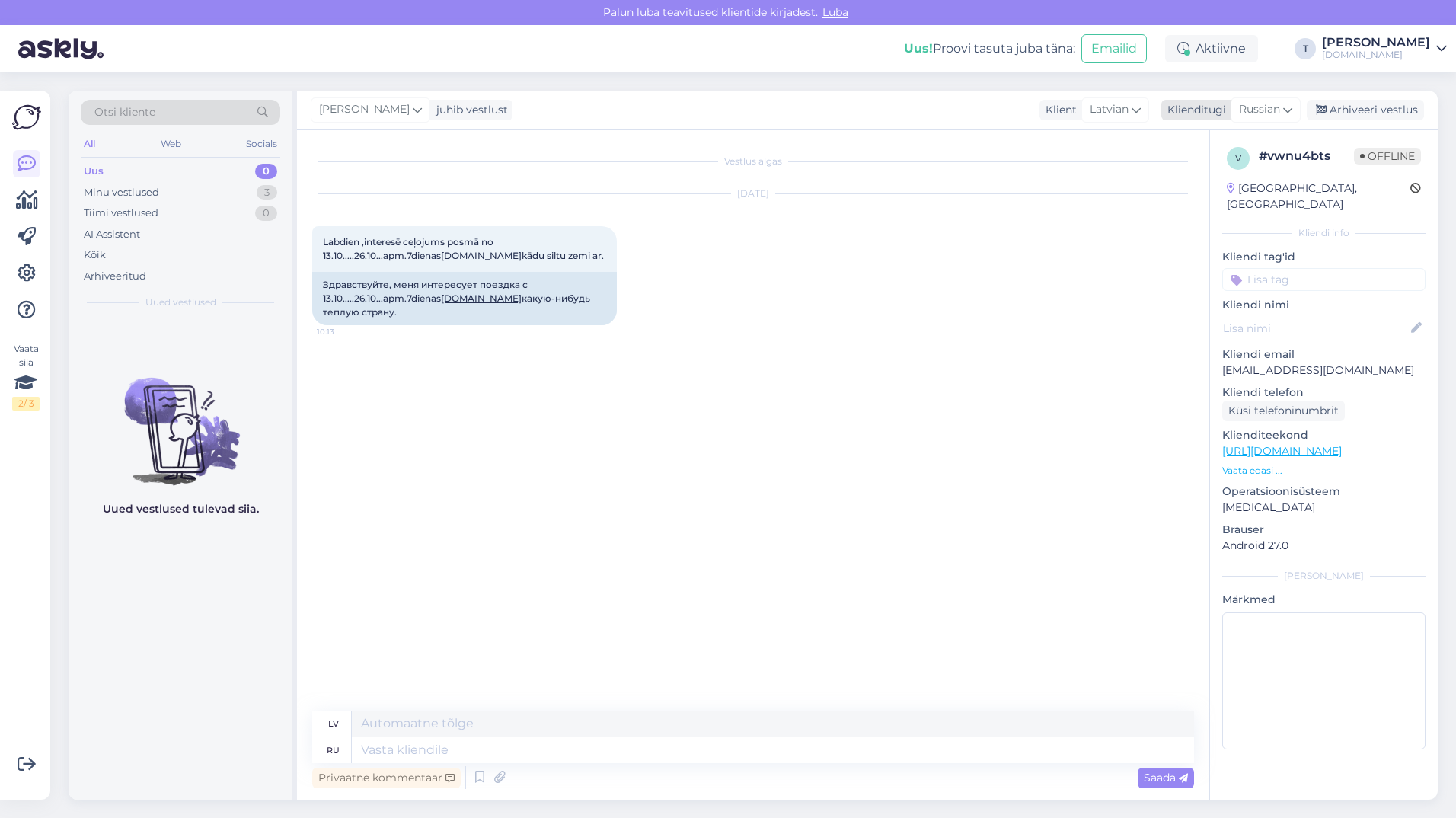
click at [1256, 112] on span "Russian" at bounding box center [1260, 110] width 41 height 17
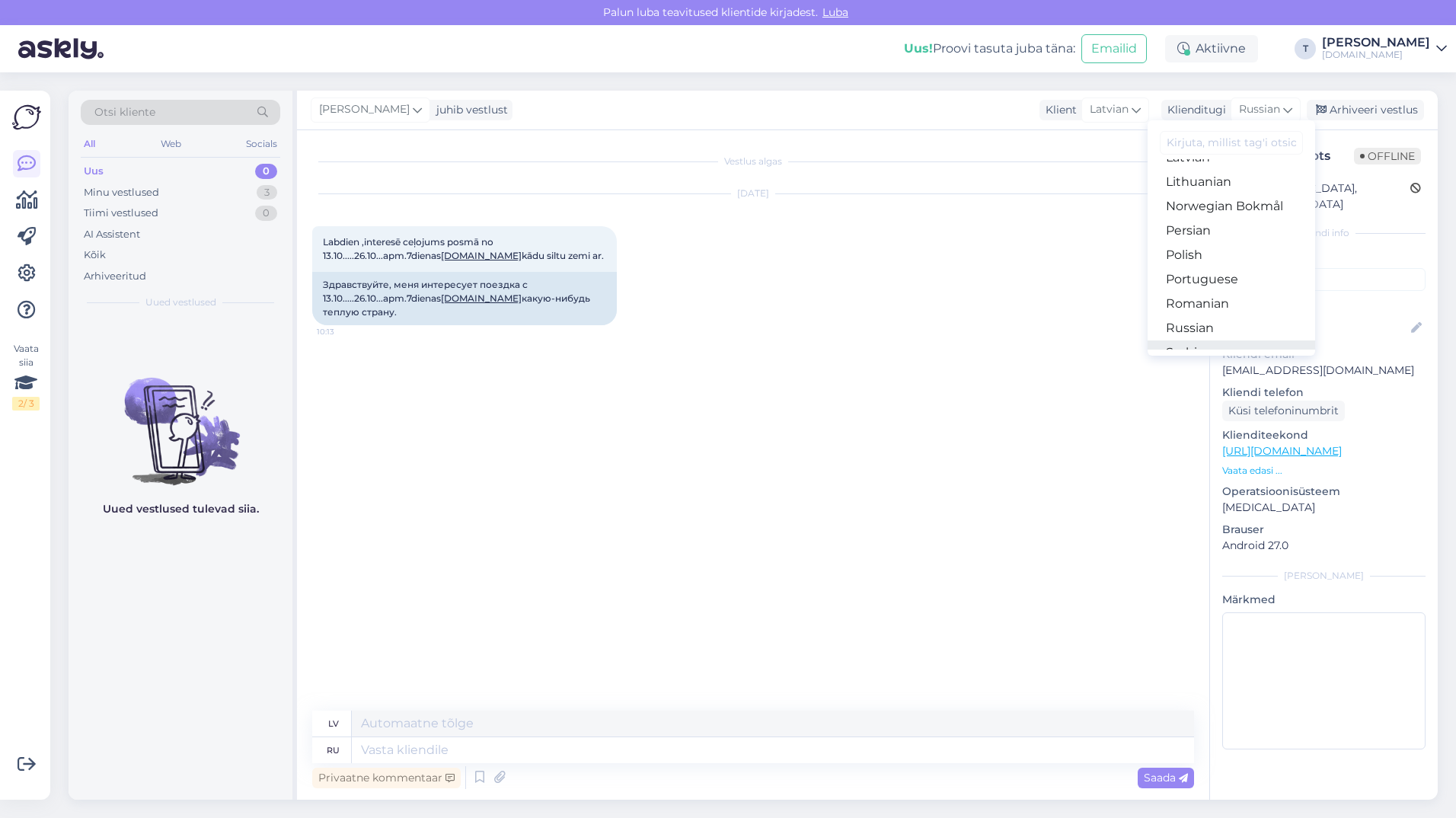
scroll to position [397, 0]
click at [1206, 222] on link "Latvian" at bounding box center [1231, 218] width 167 height 24
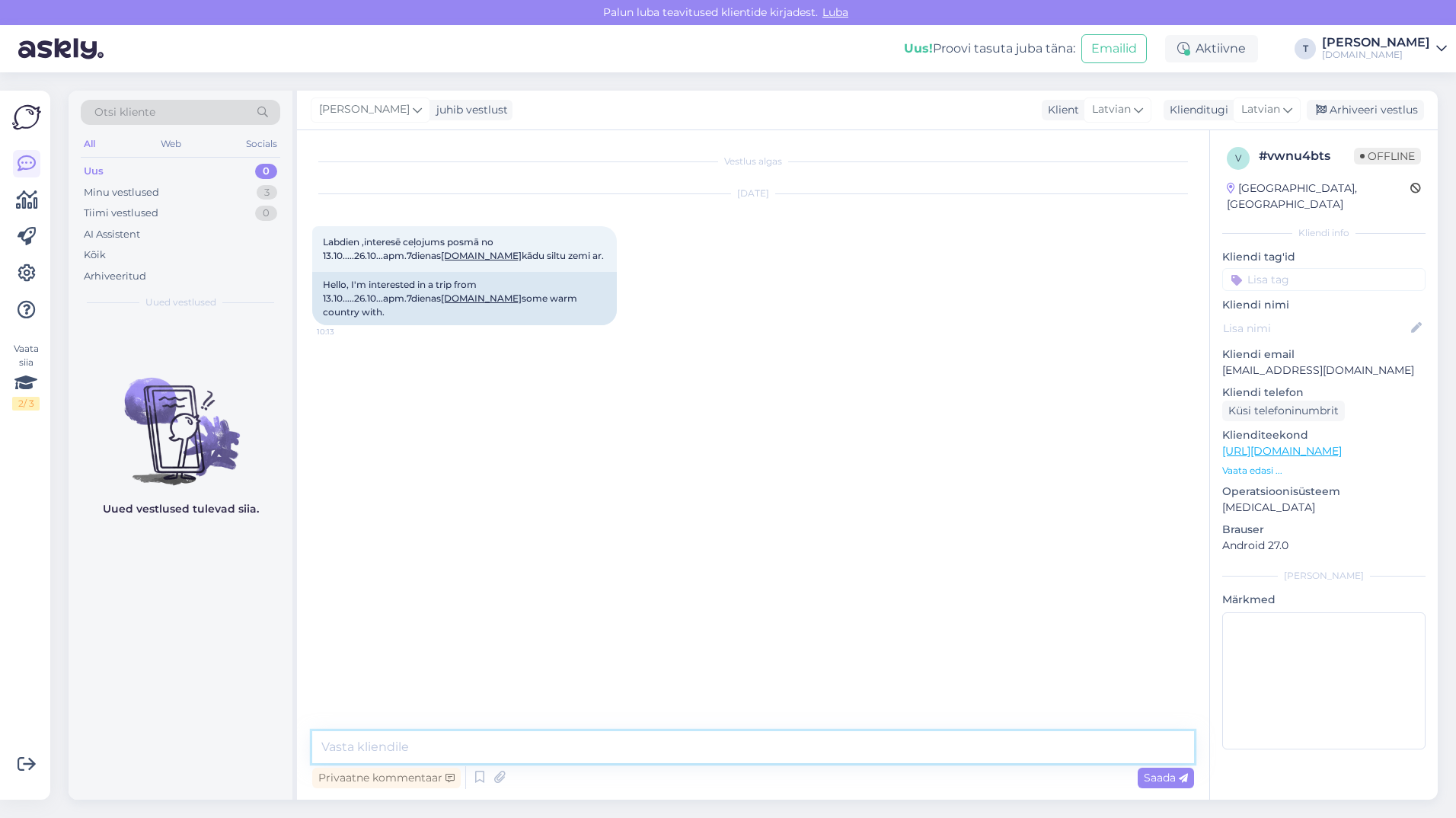
click at [443, 743] on textarea at bounding box center [753, 747] width 882 height 32
type textarea "Ы"
type textarea "Sveiki , vai Ēgipte derēs ? Vai Turcija ? sakiet kādas viesnīcas Jūs vēlaties ?…"
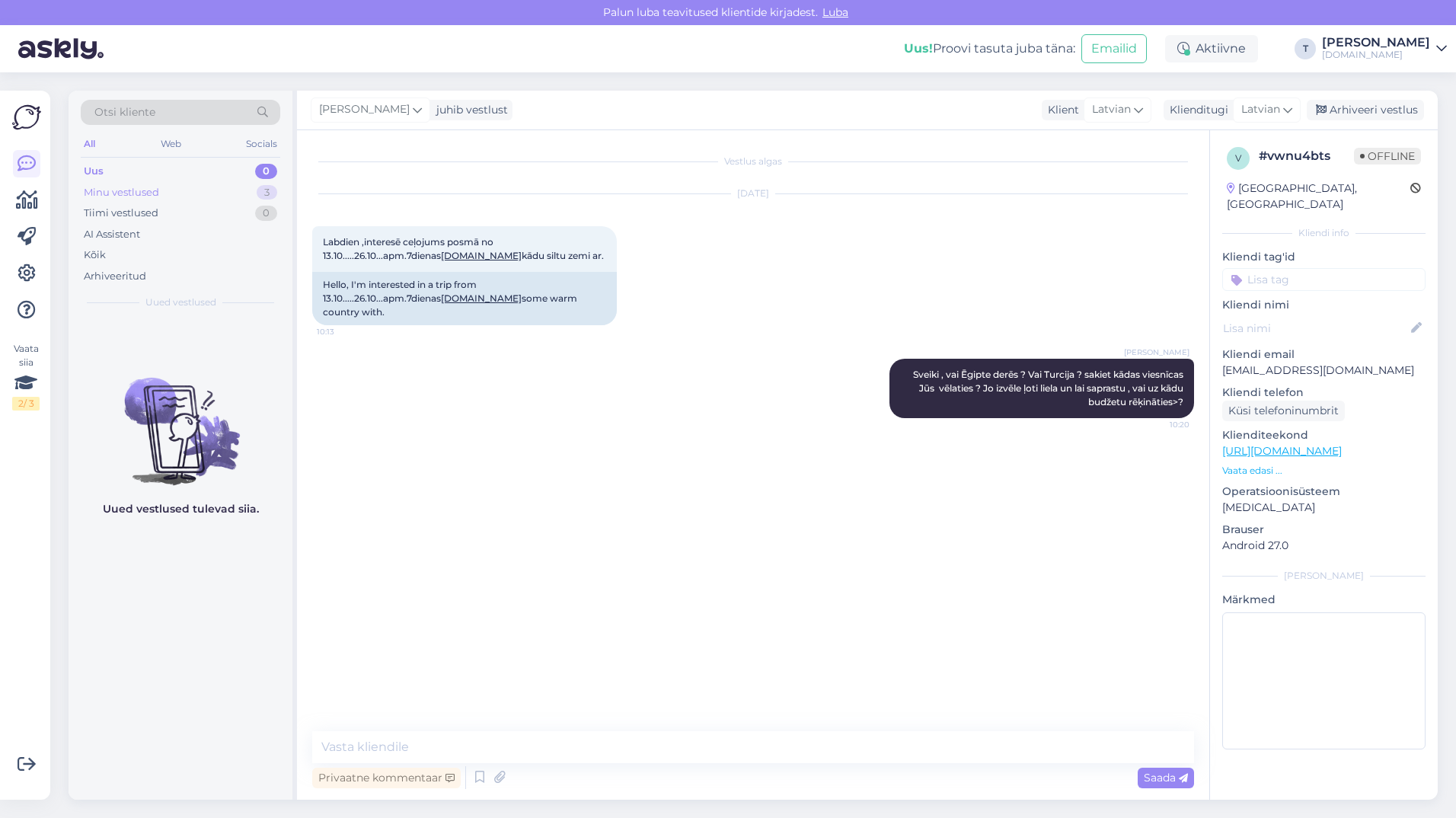
click at [186, 182] on div "Minu vestlused 3" at bounding box center [180, 192] width 200 height 21
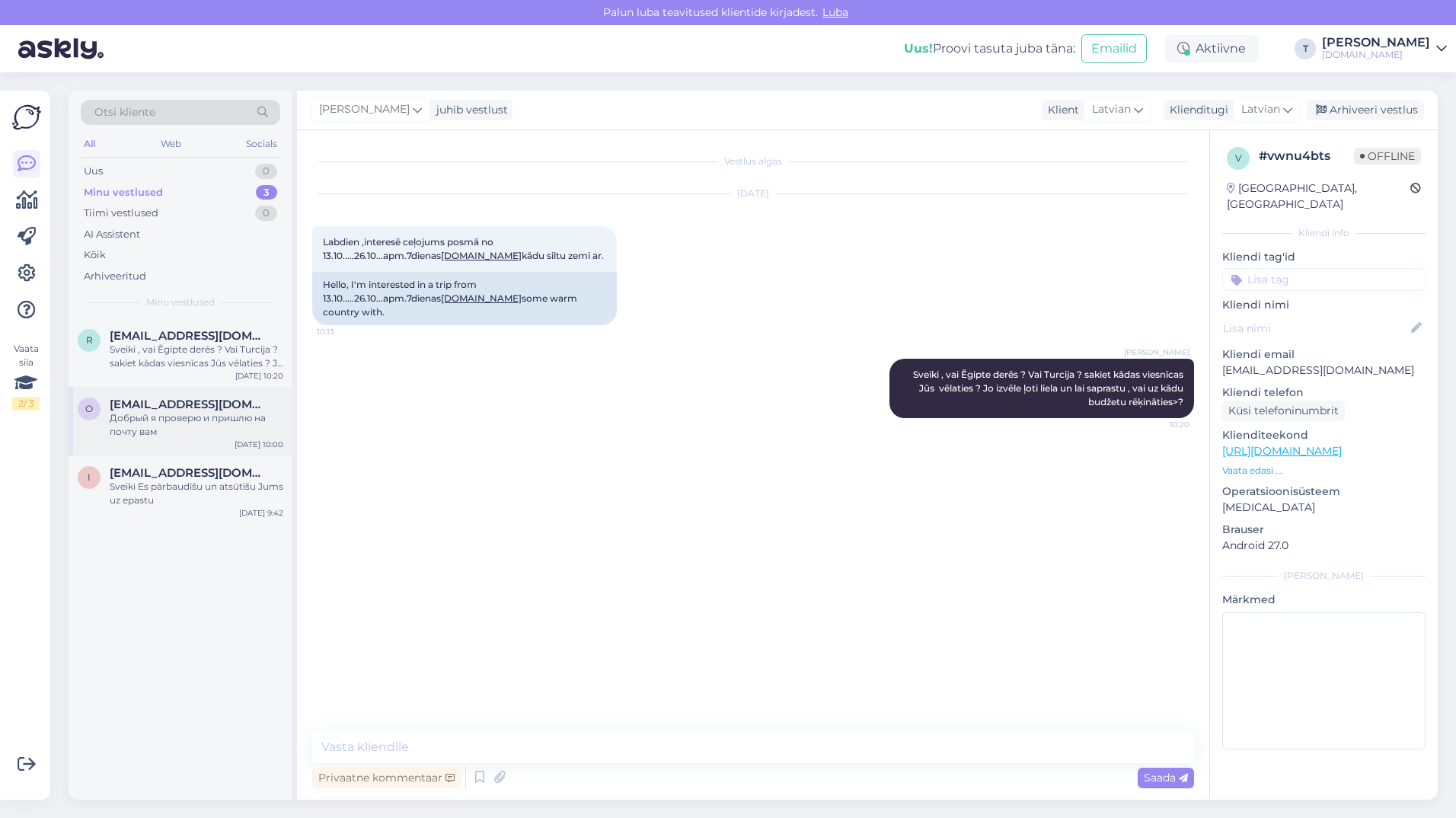
click at [176, 414] on div "Добрый я проверю и пришлю на почту вам" at bounding box center [196, 425] width 174 height 28
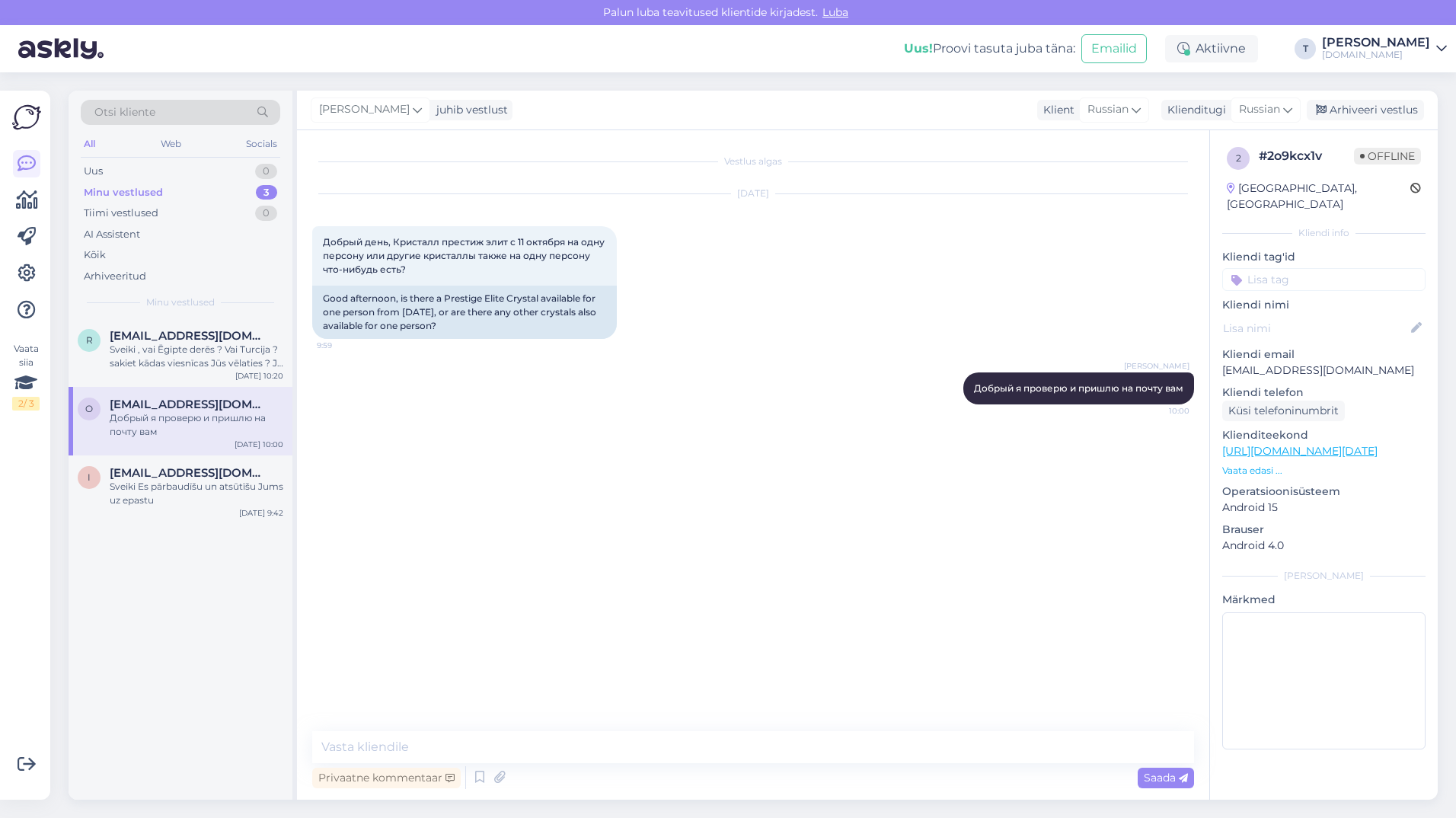
click at [1284, 362] on p "[EMAIL_ADDRESS][DOMAIN_NAME]" at bounding box center [1324, 370] width 203 height 16
copy p "[EMAIL_ADDRESS][DOMAIN_NAME]"
drag, startPoint x: 420, startPoint y: 272, endPoint x: 314, endPoint y: 234, distance: 112.6
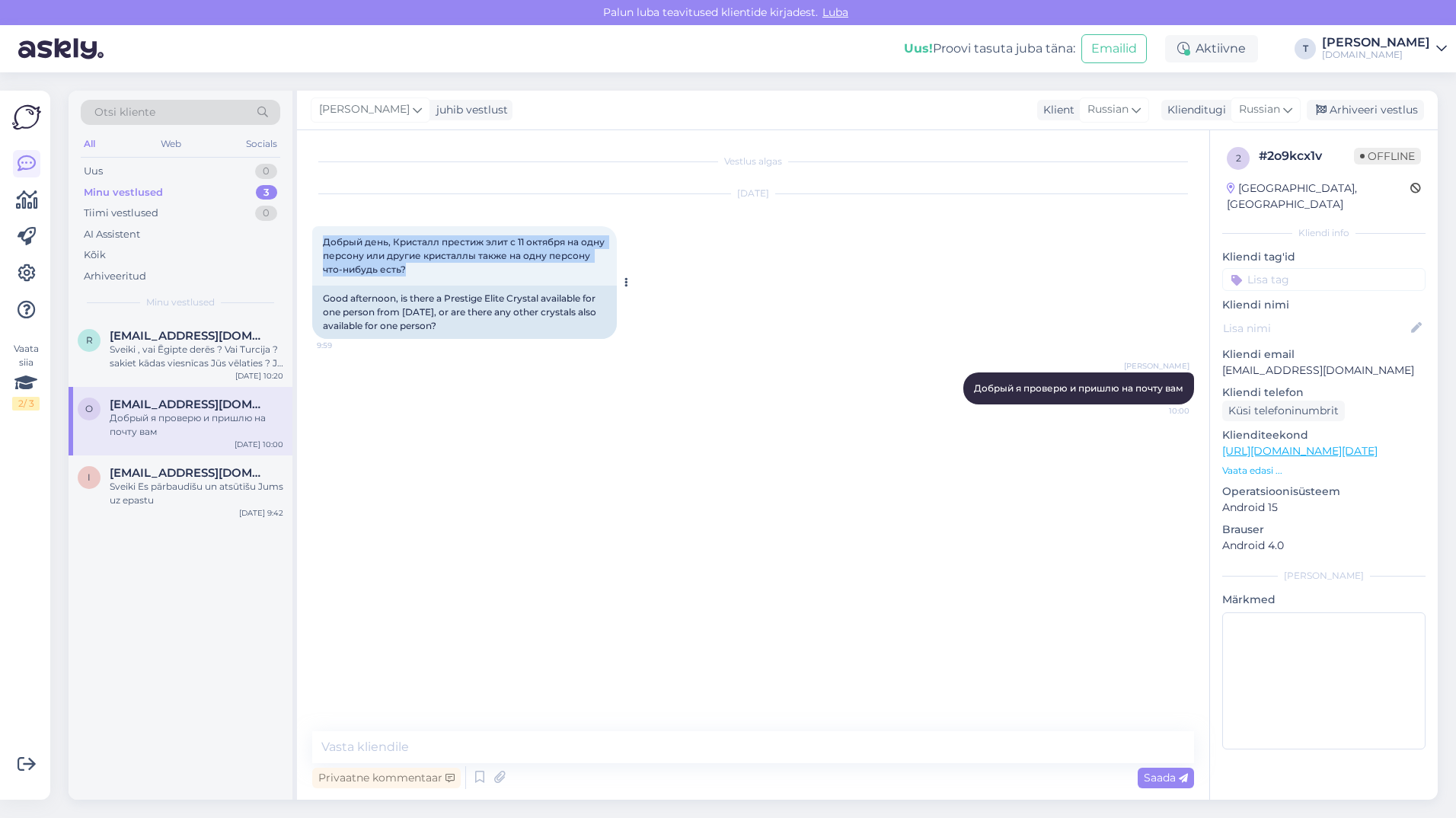
click at [314, 234] on div "Добрый день, Кристалл престиж элит с 11 октября на одну персону или другие крис…" at bounding box center [464, 256] width 305 height 59
drag, startPoint x: 314, startPoint y: 234, endPoint x: 368, endPoint y: 255, distance: 57.9
copy span "Добрый день, Кристалл престиж элит с 11 октября на одну персону или другие крис…"
